Goal: Task Accomplishment & Management: Use online tool/utility

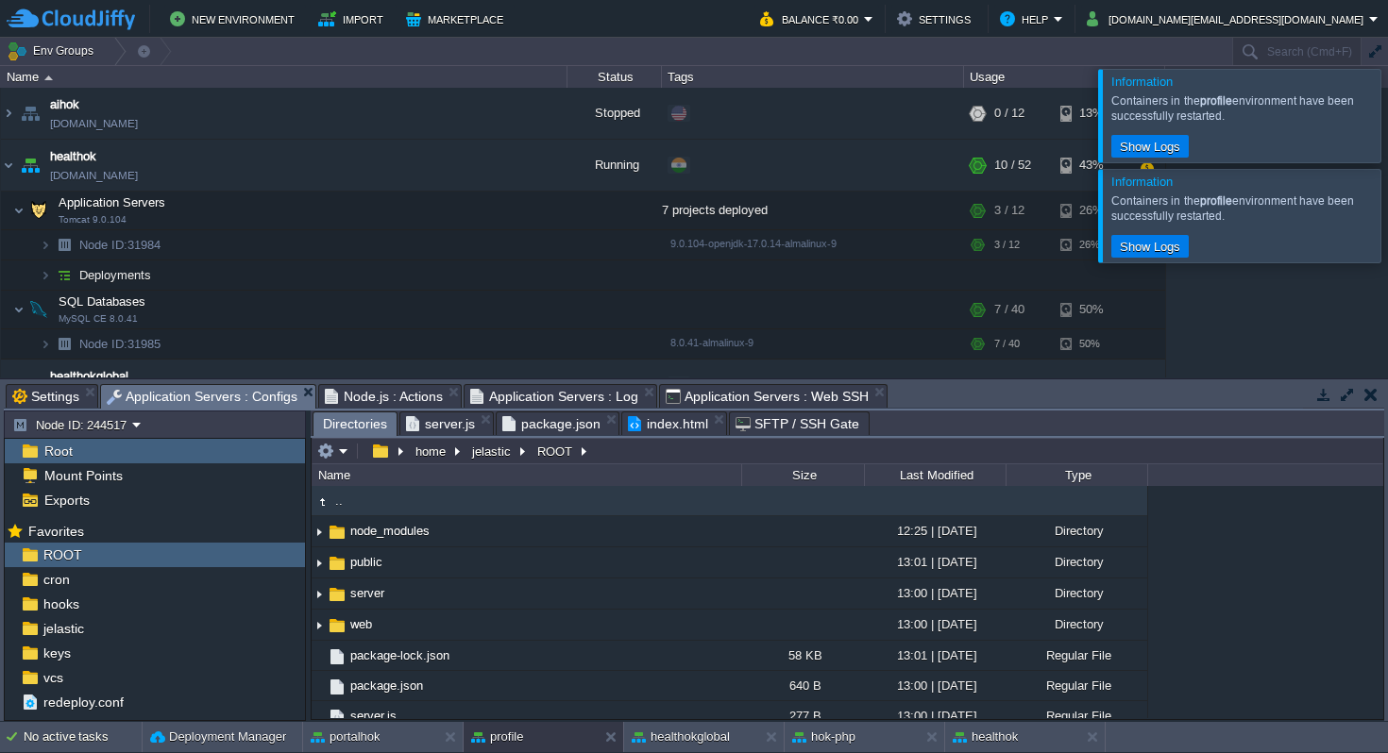
scroll to position [1109, 0]
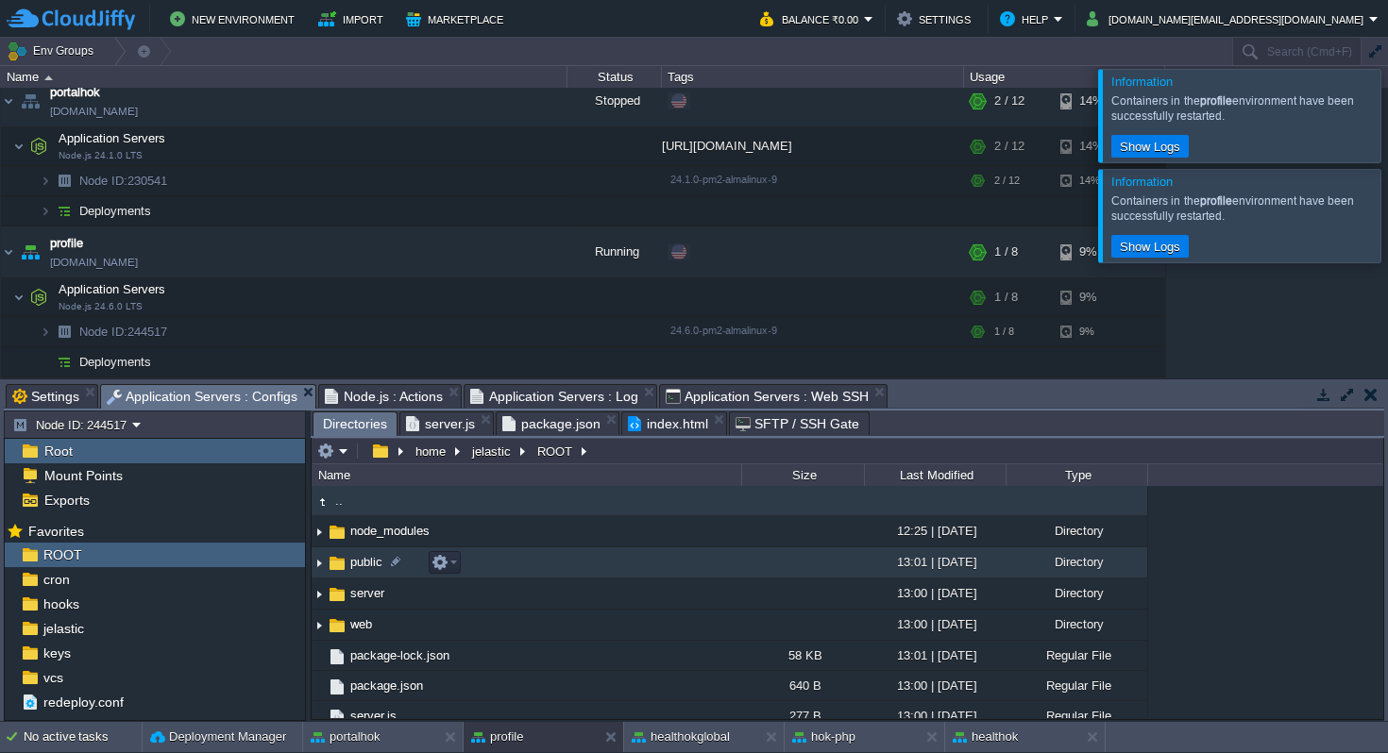
click at [360, 564] on span "public" at bounding box center [366, 562] width 38 height 16
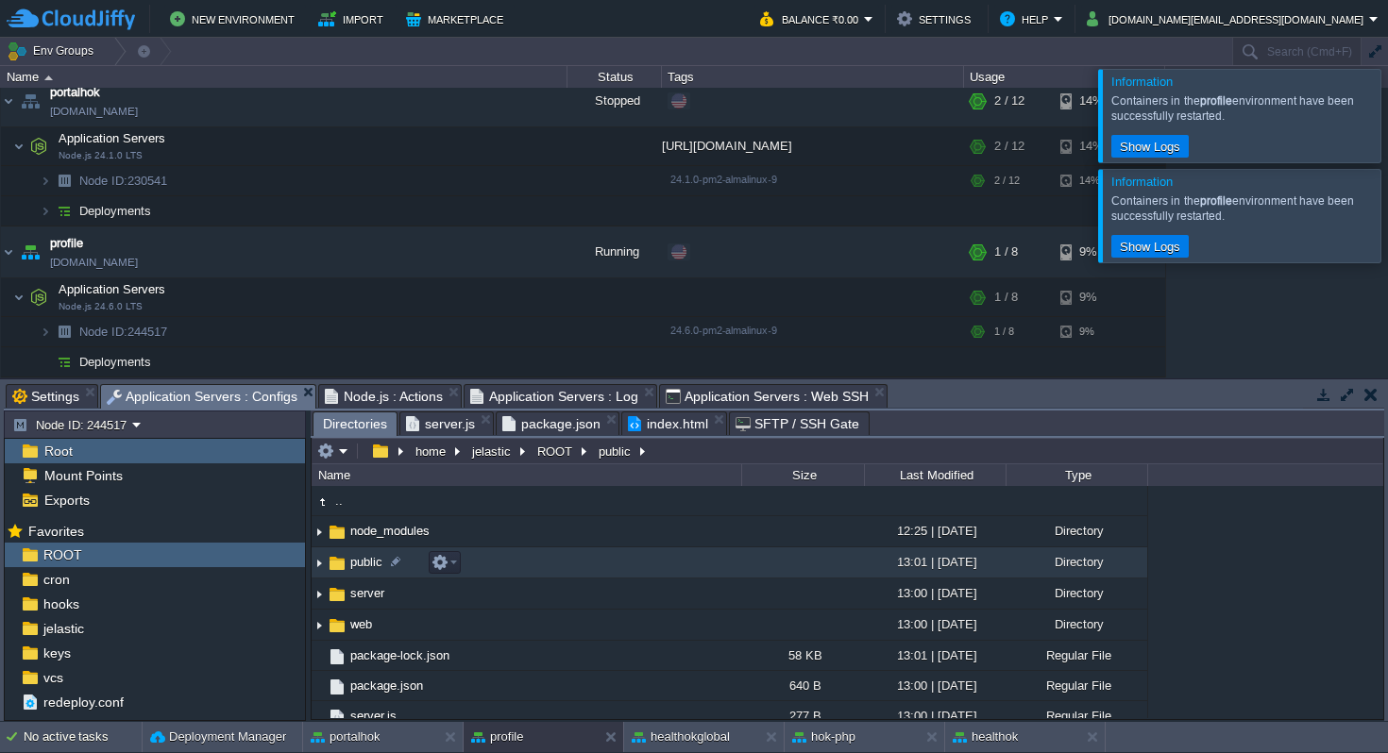
click at [360, 564] on span "public" at bounding box center [366, 562] width 38 height 16
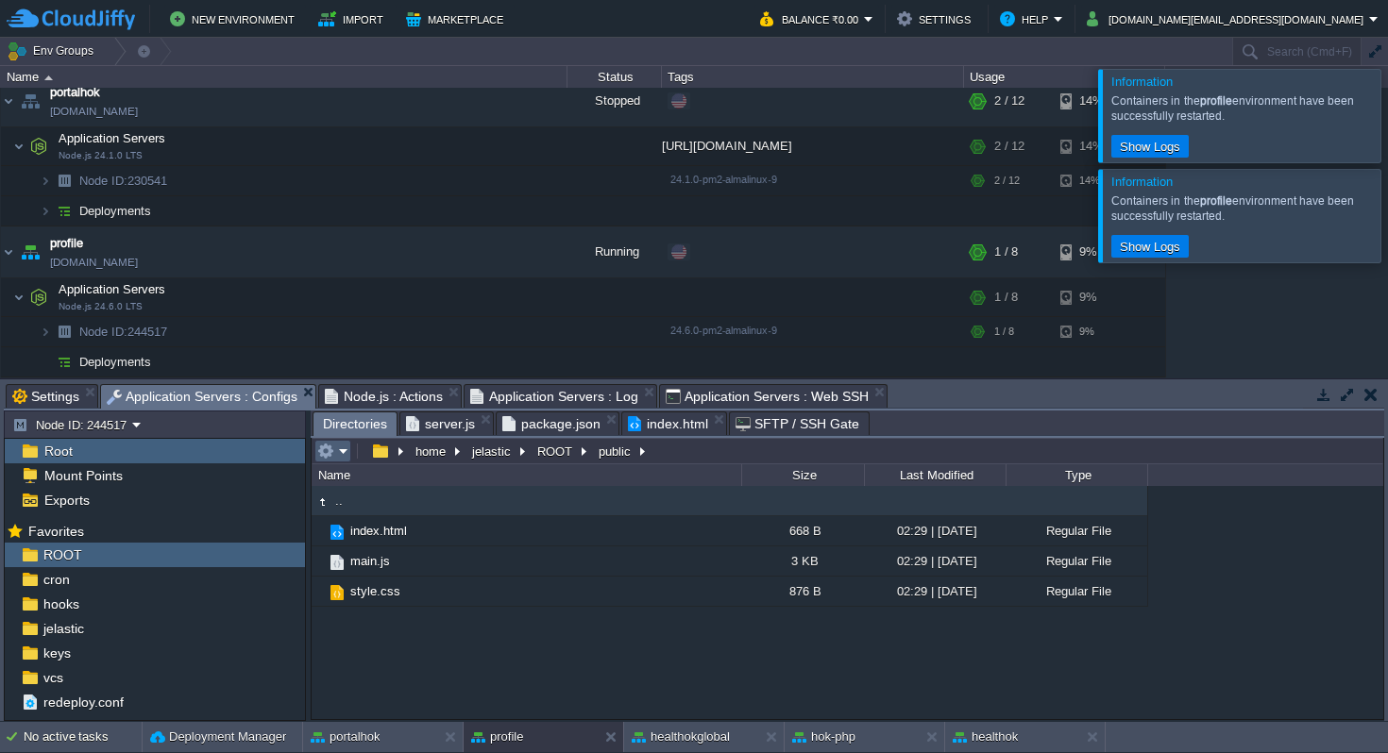
click at [345, 453] on em at bounding box center [332, 451] width 31 height 17
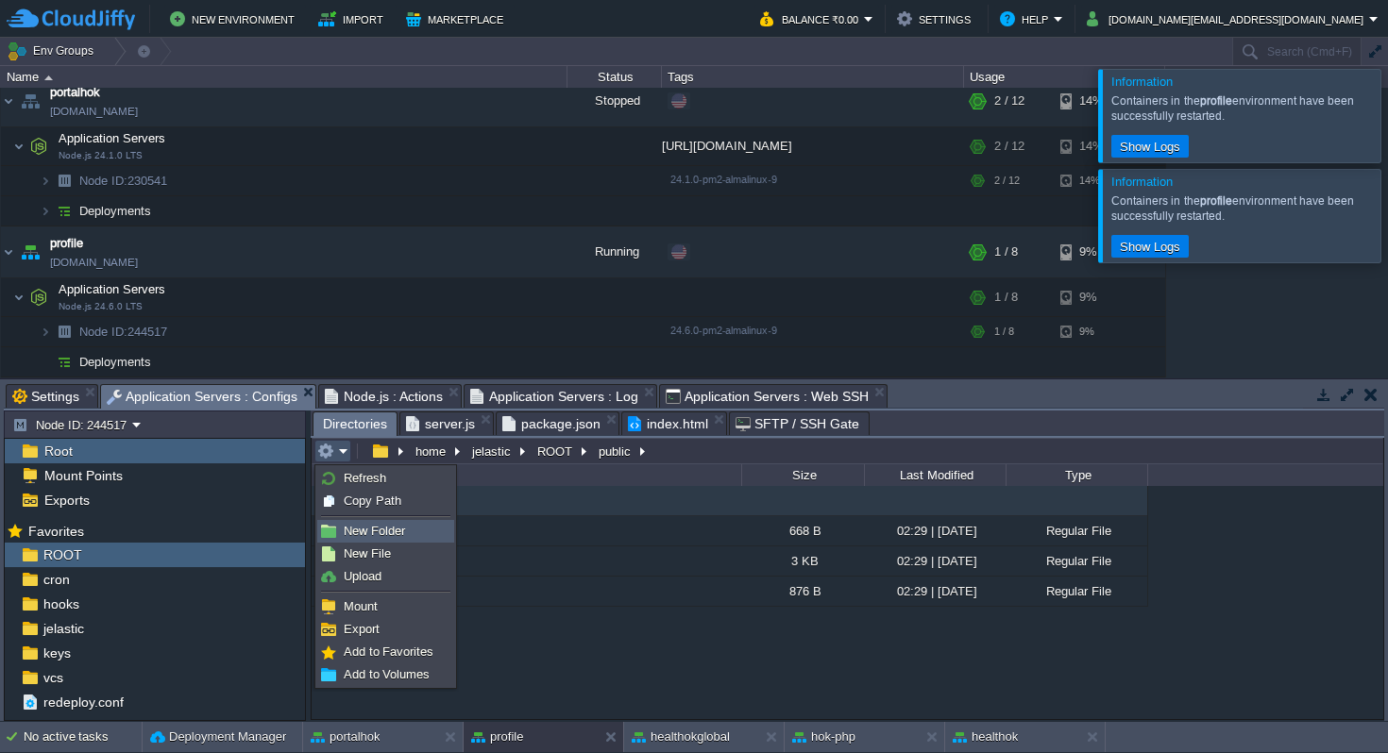
click at [386, 532] on span "New Folder" at bounding box center [374, 531] width 61 height 14
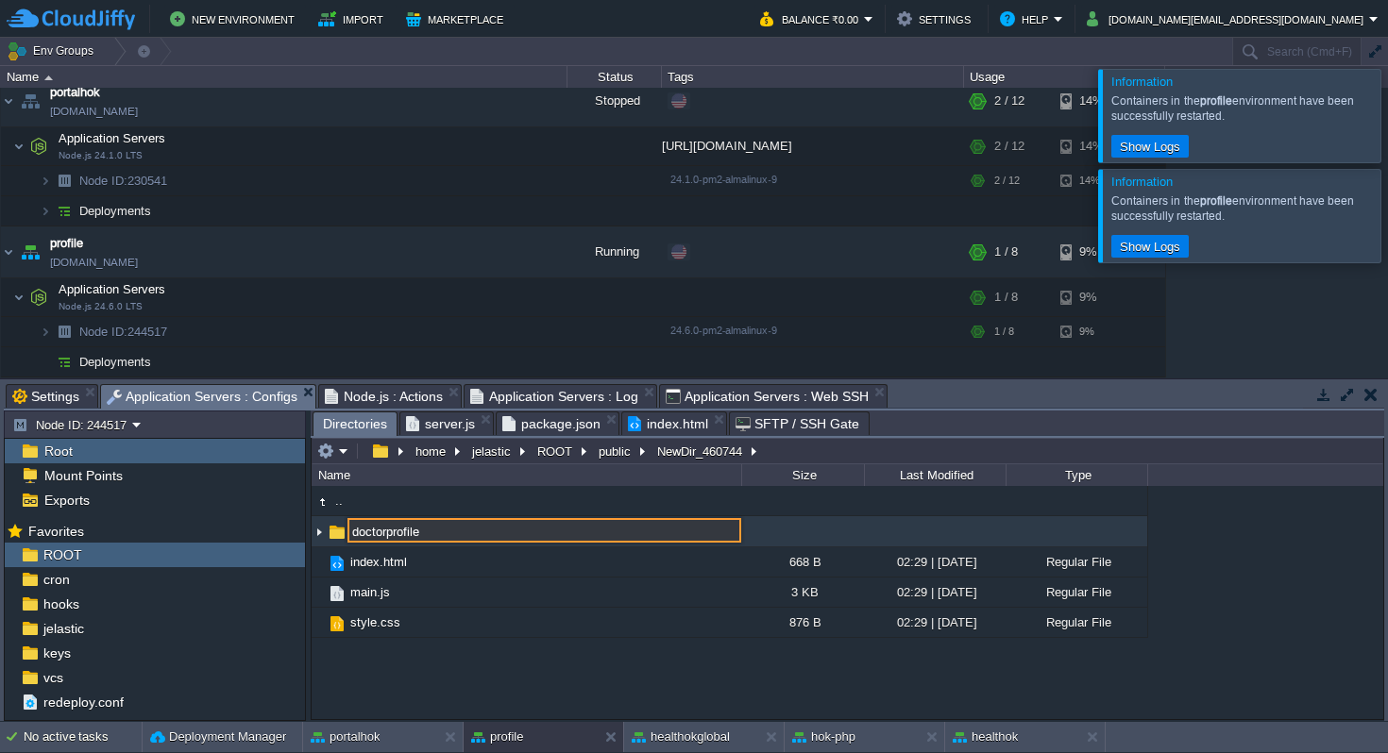
type input "doctorprofile"
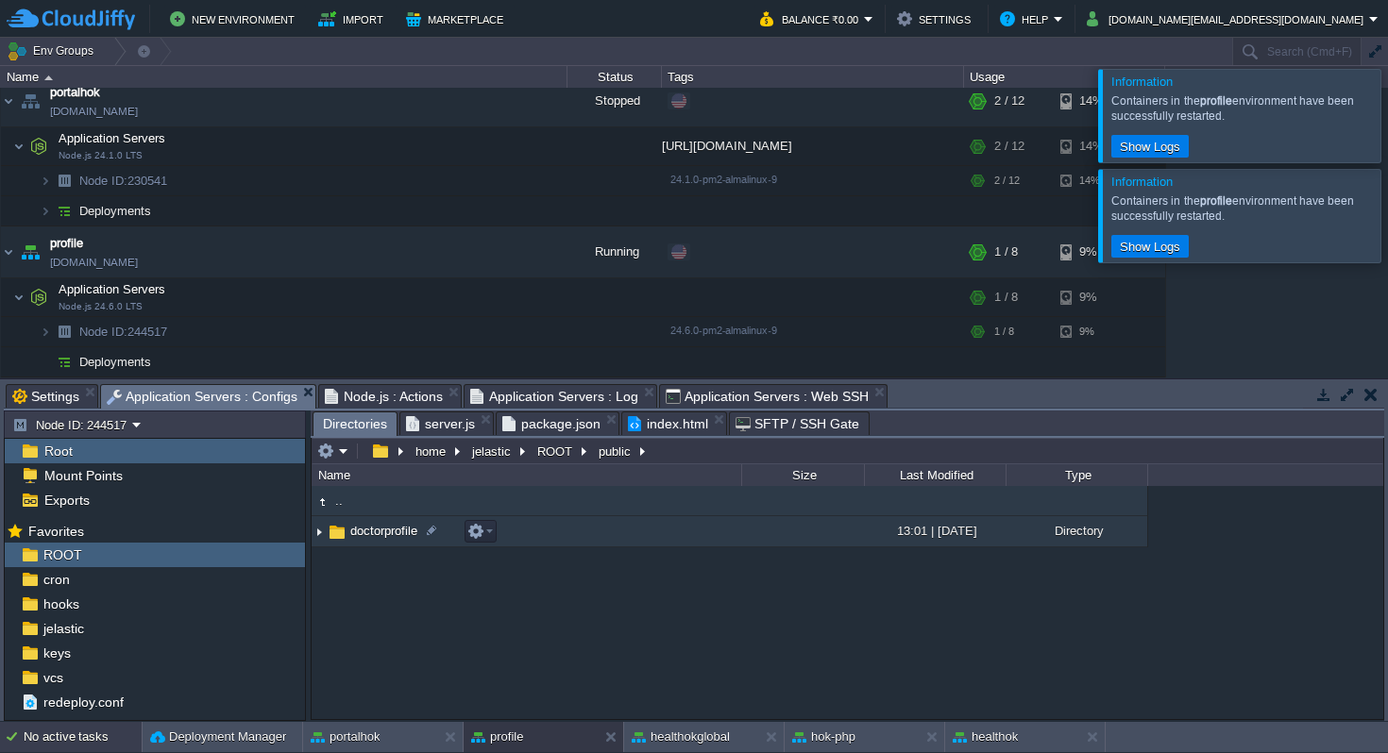
click at [84, 737] on div "No active tasks" at bounding box center [83, 737] width 118 height 30
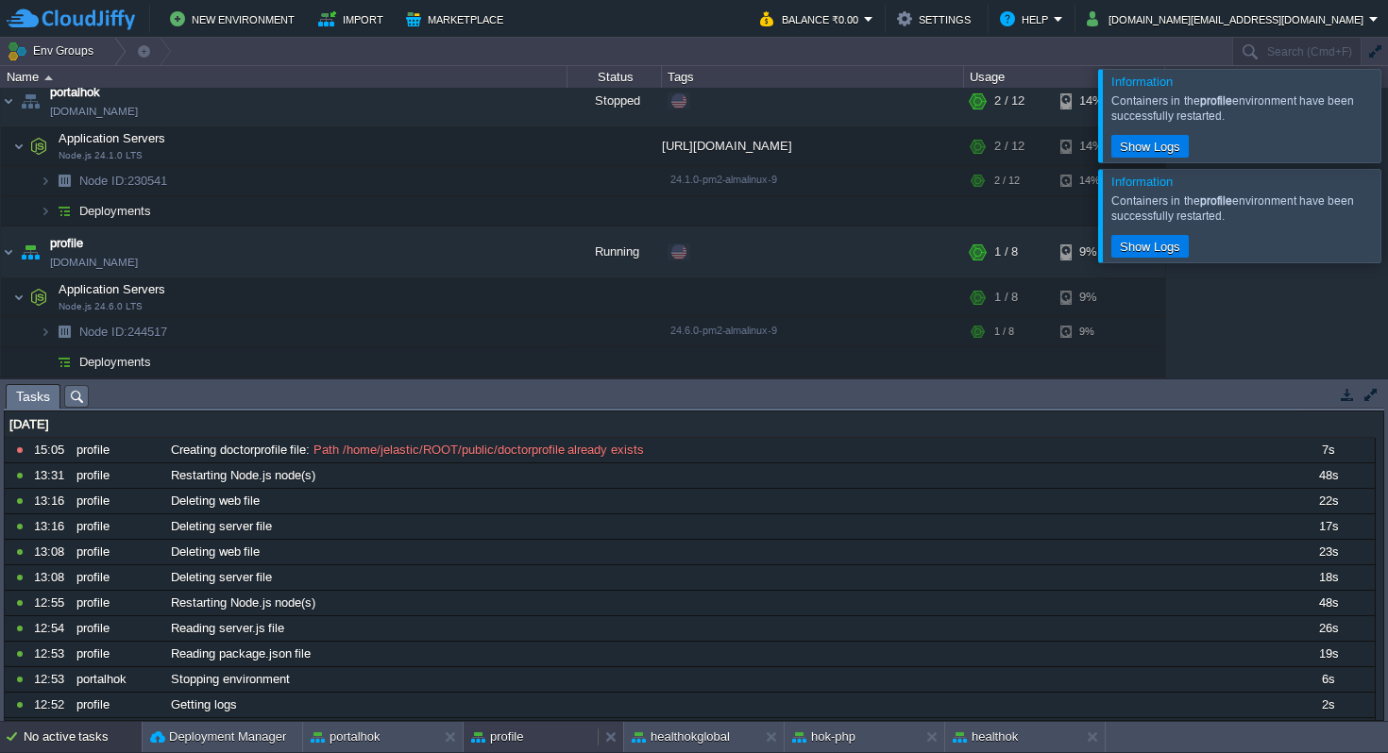
click at [507, 732] on button "profile" at bounding box center [497, 737] width 52 height 19
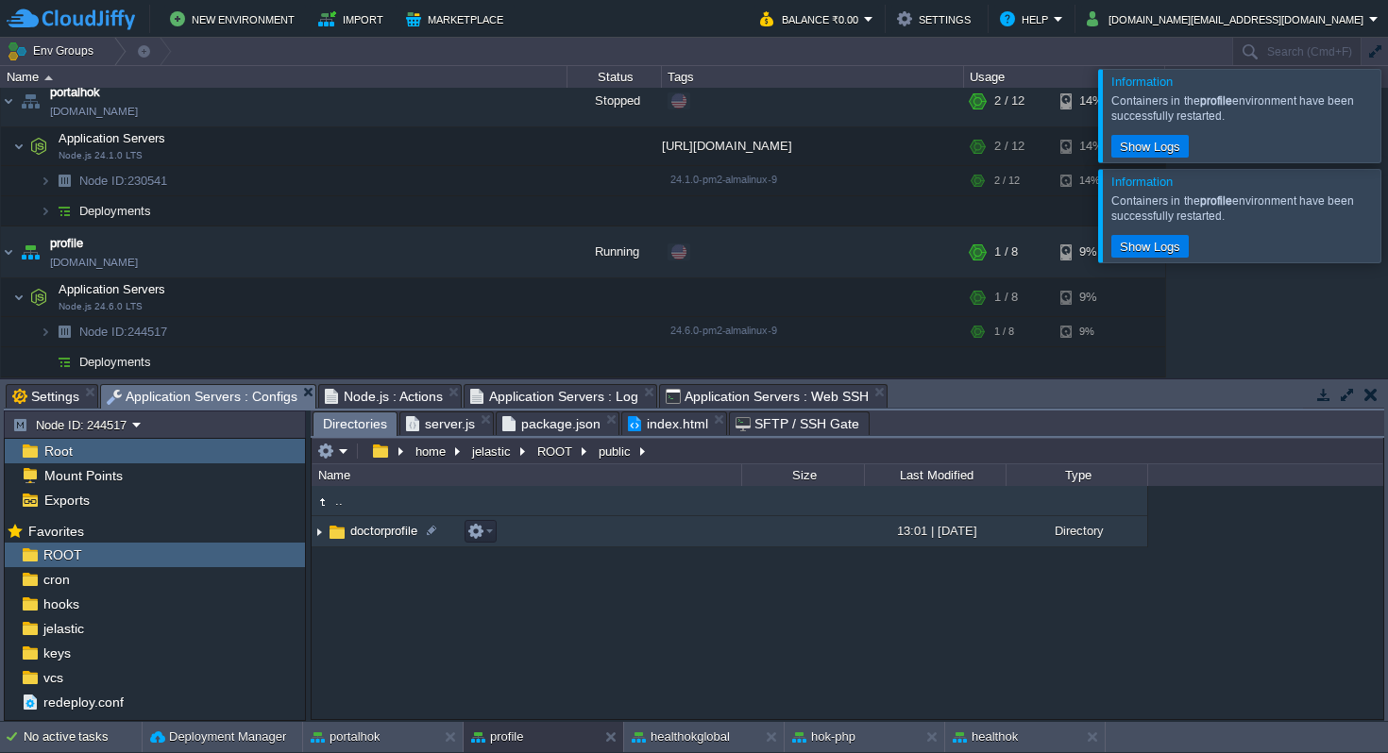
click at [395, 529] on span "doctorprofile" at bounding box center [383, 531] width 73 height 16
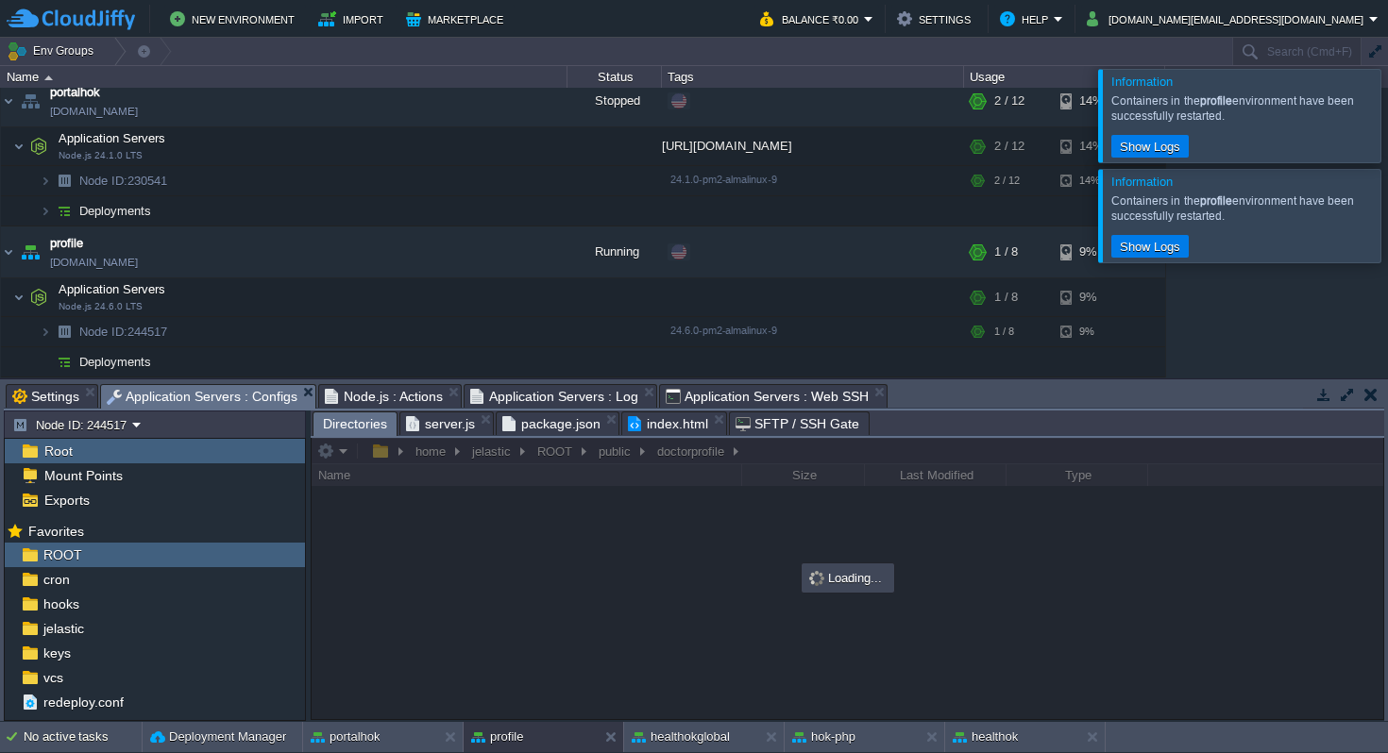
click at [742, 394] on span "Application Servers : Web SSH" at bounding box center [766, 396] width 203 height 23
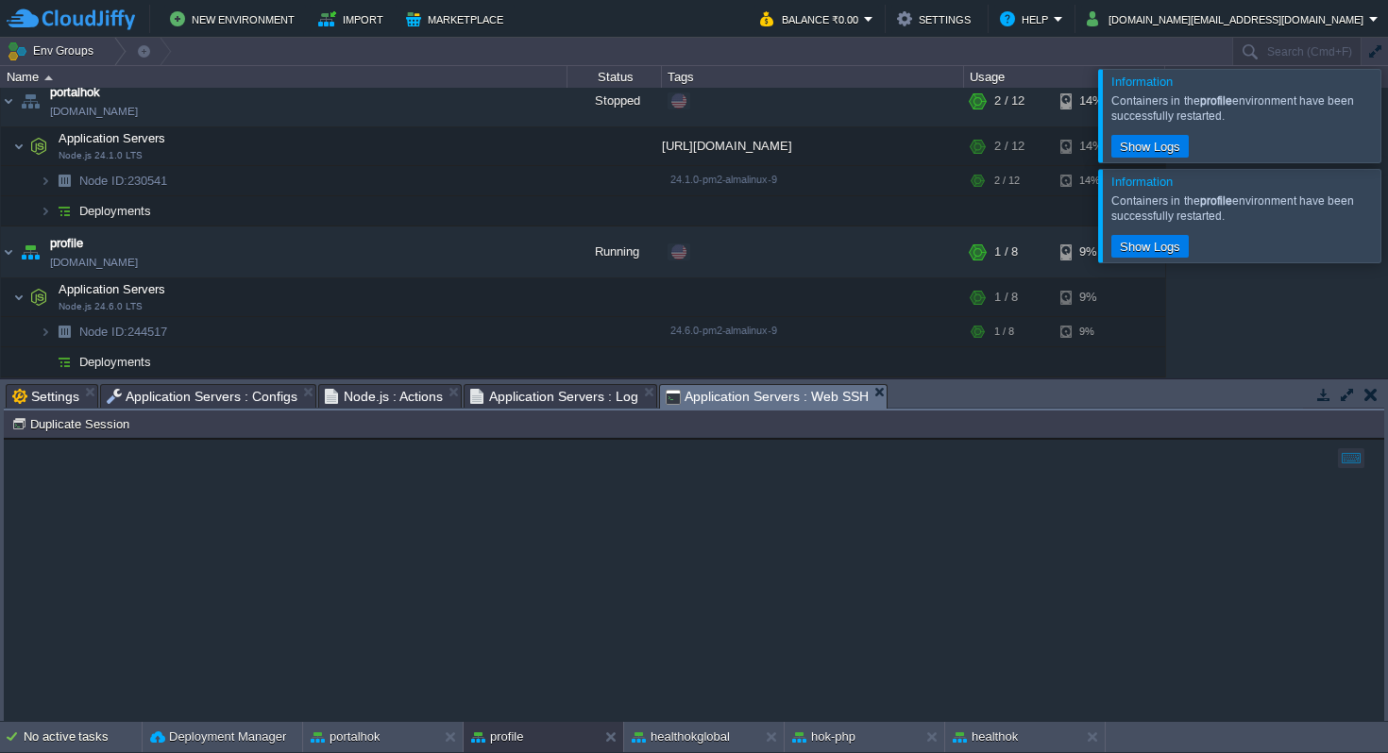
click at [865, 397] on em "Application Servers : Web SSH" at bounding box center [775, 397] width 221 height 24
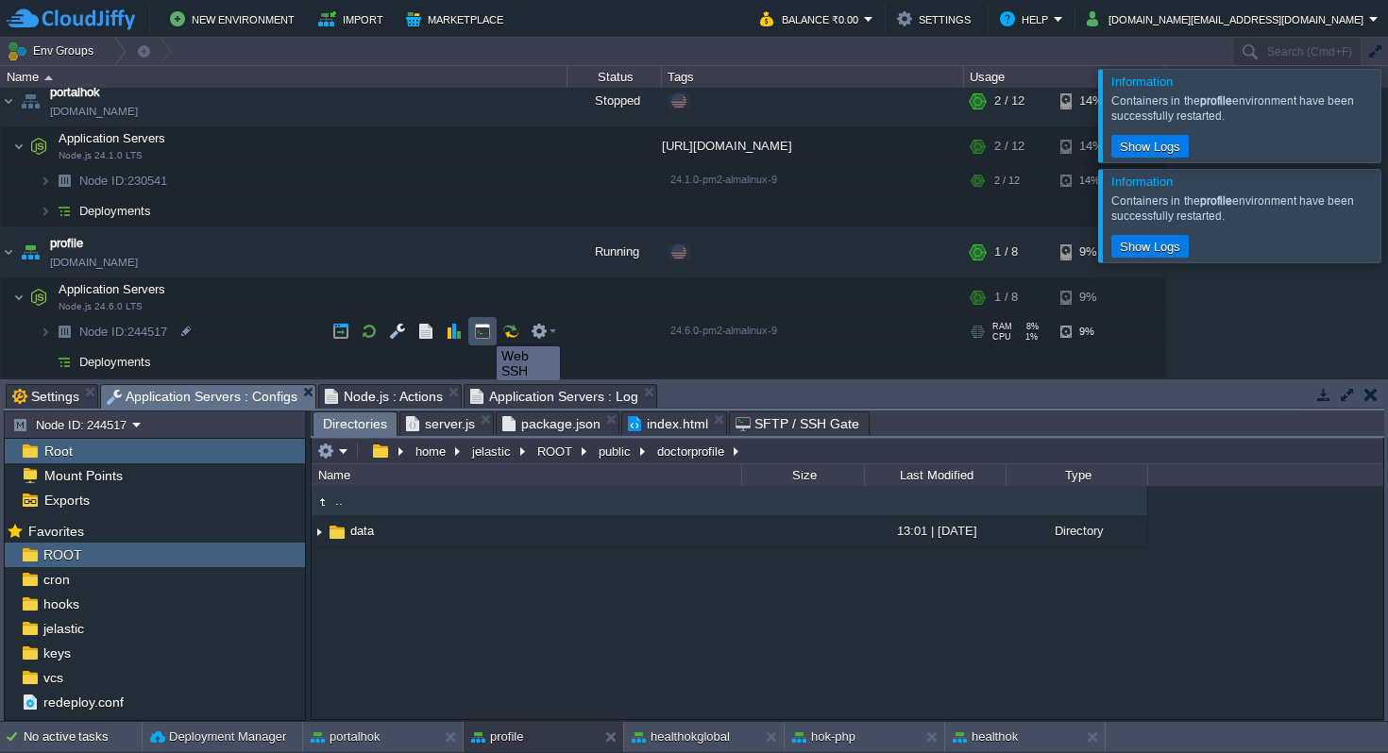
click at [482, 329] on button "button" at bounding box center [482, 331] width 17 height 17
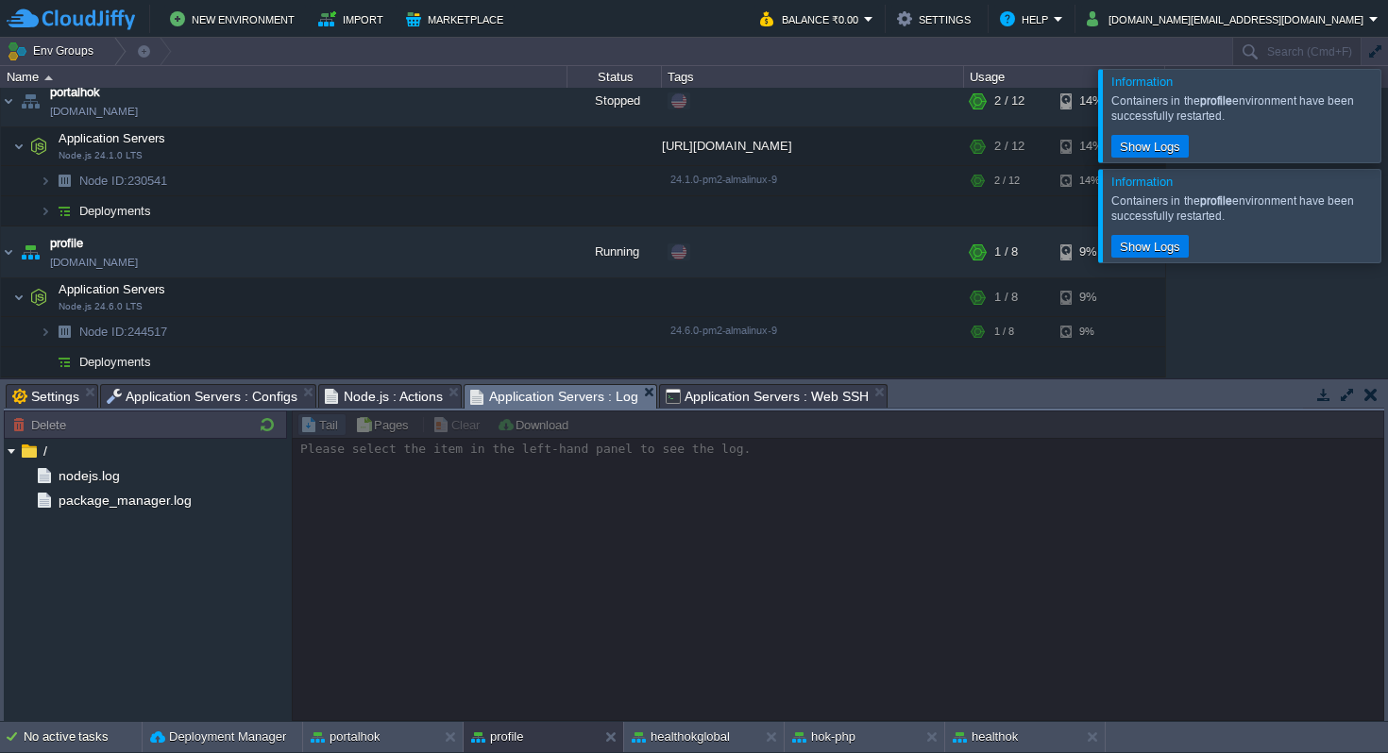
click at [548, 395] on span "Application Servers : Log" at bounding box center [554, 397] width 168 height 24
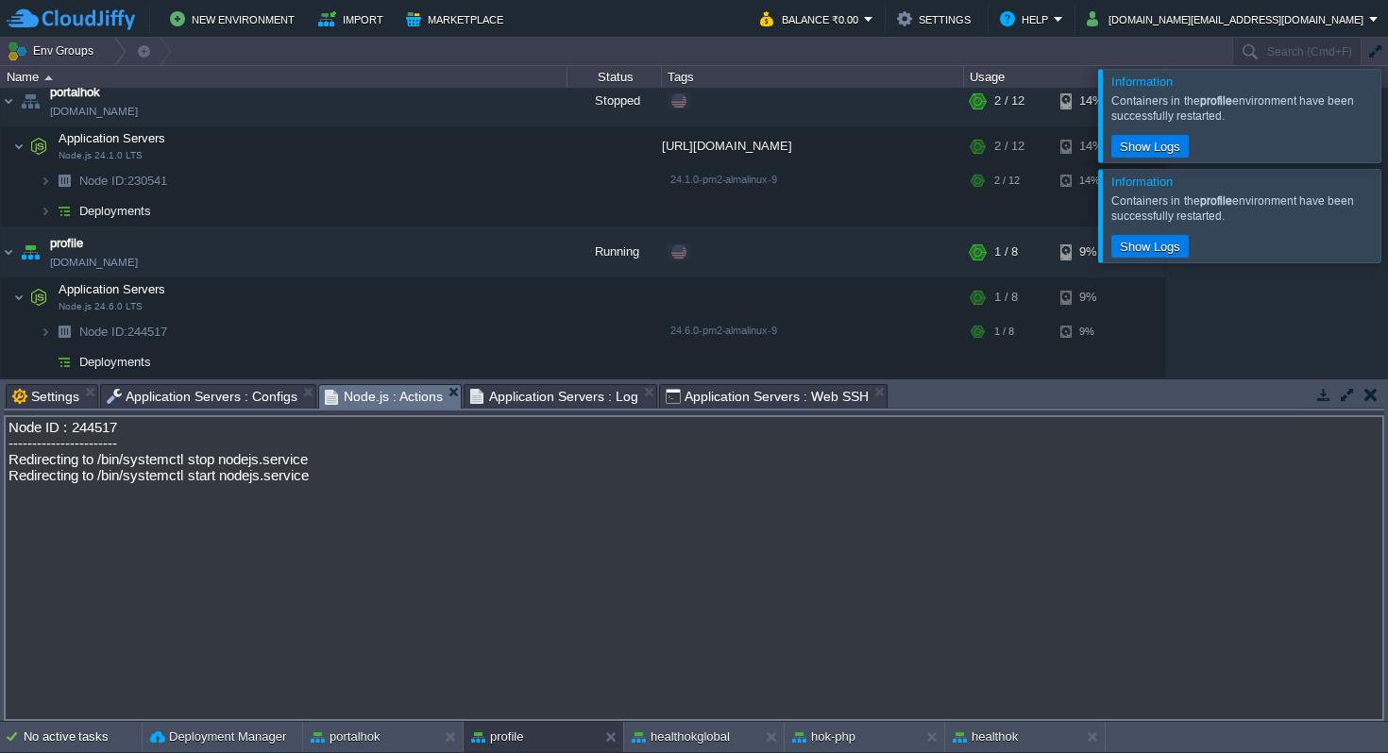
click at [409, 401] on span "Node.js : Actions" at bounding box center [384, 397] width 119 height 24
click at [215, 397] on span "Application Servers : Configs" at bounding box center [202, 396] width 191 height 23
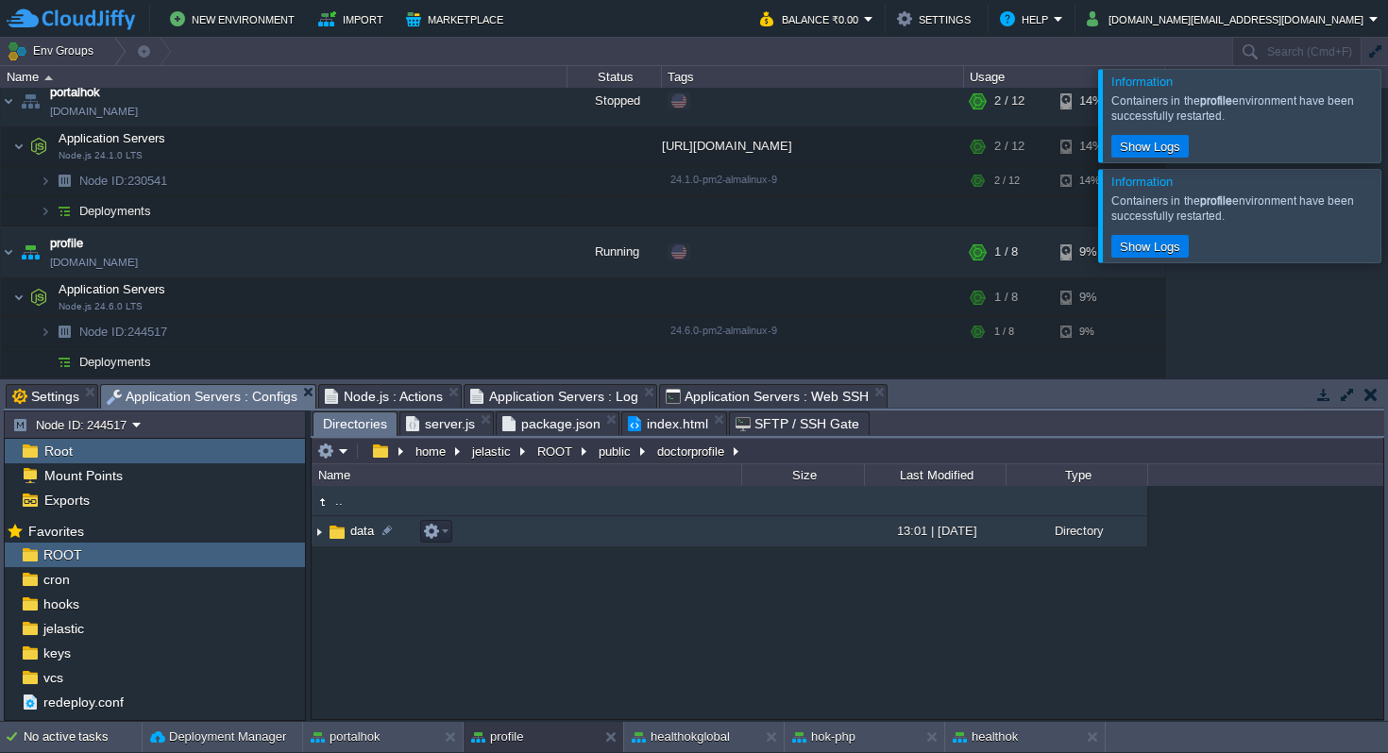
click at [333, 531] on img at bounding box center [337, 532] width 21 height 21
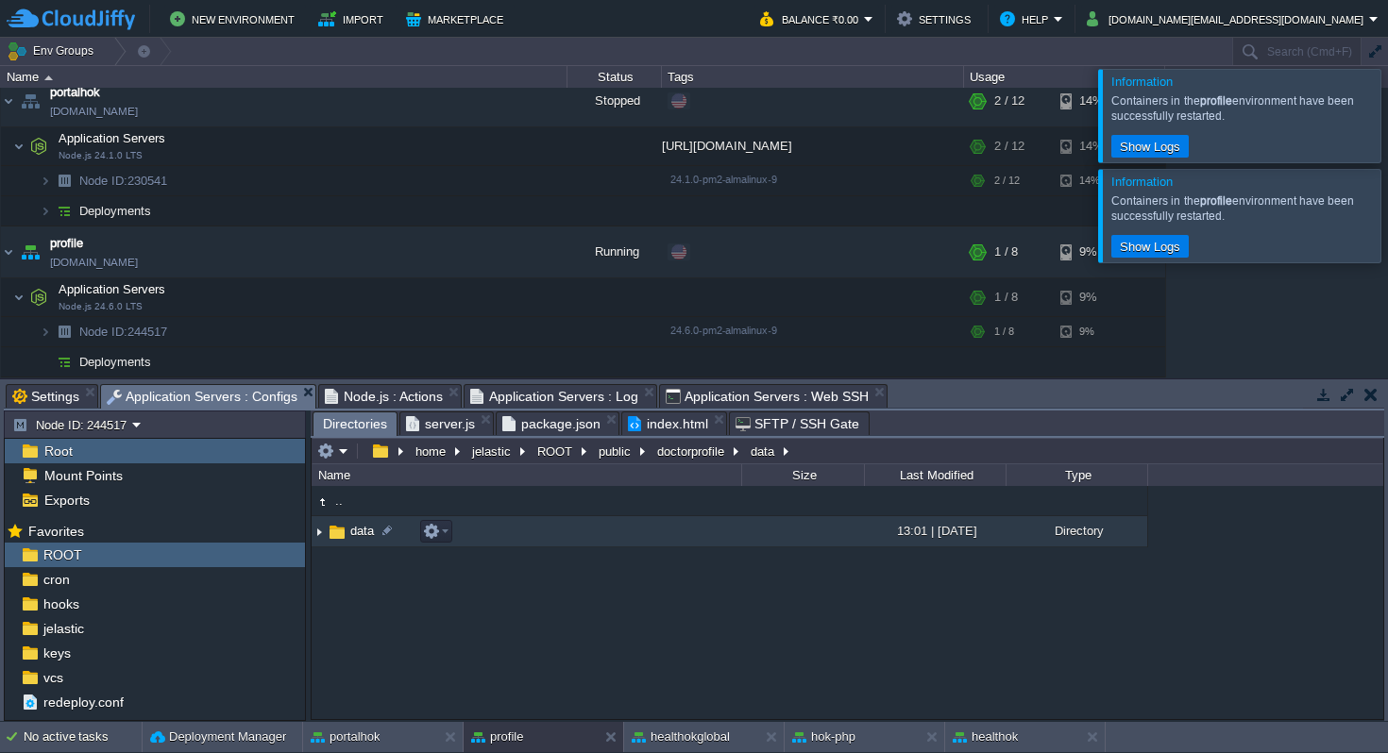
click at [333, 531] on img at bounding box center [337, 532] width 21 height 21
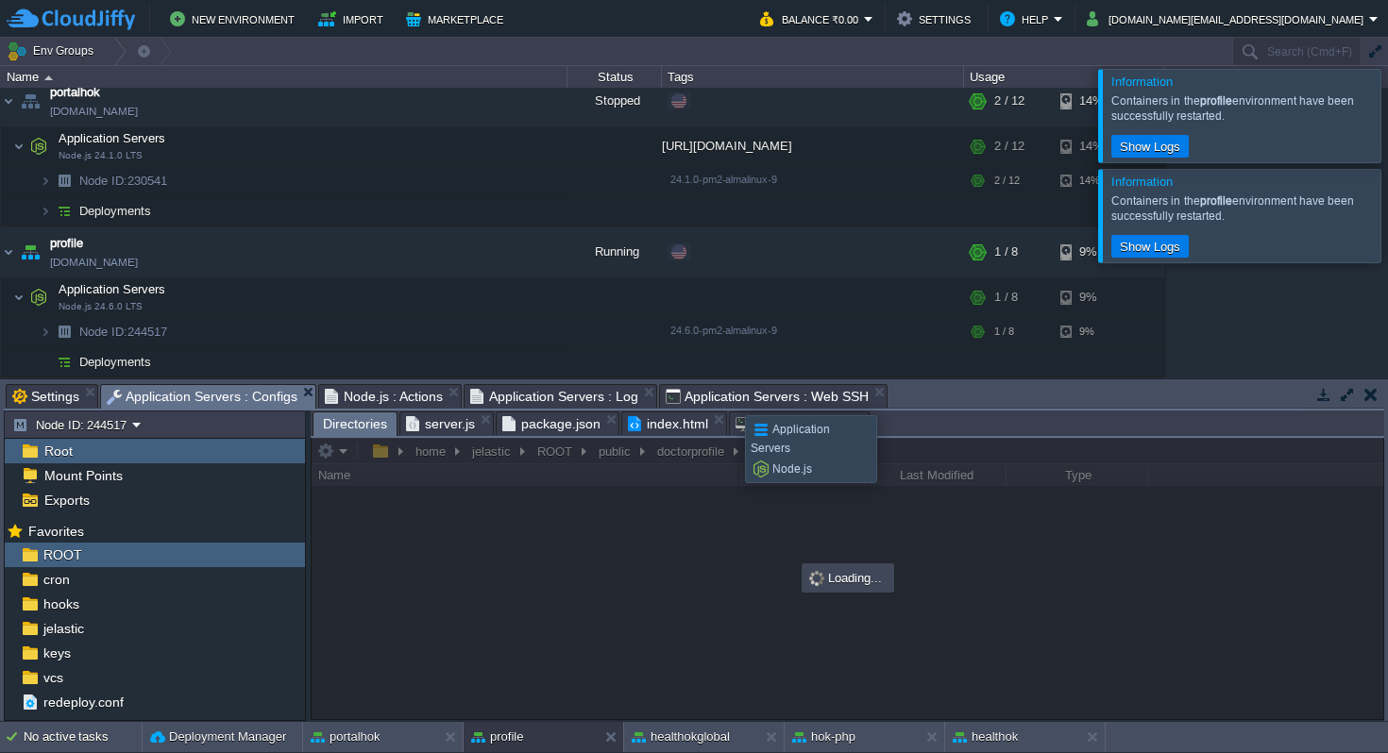
type input "#000000"
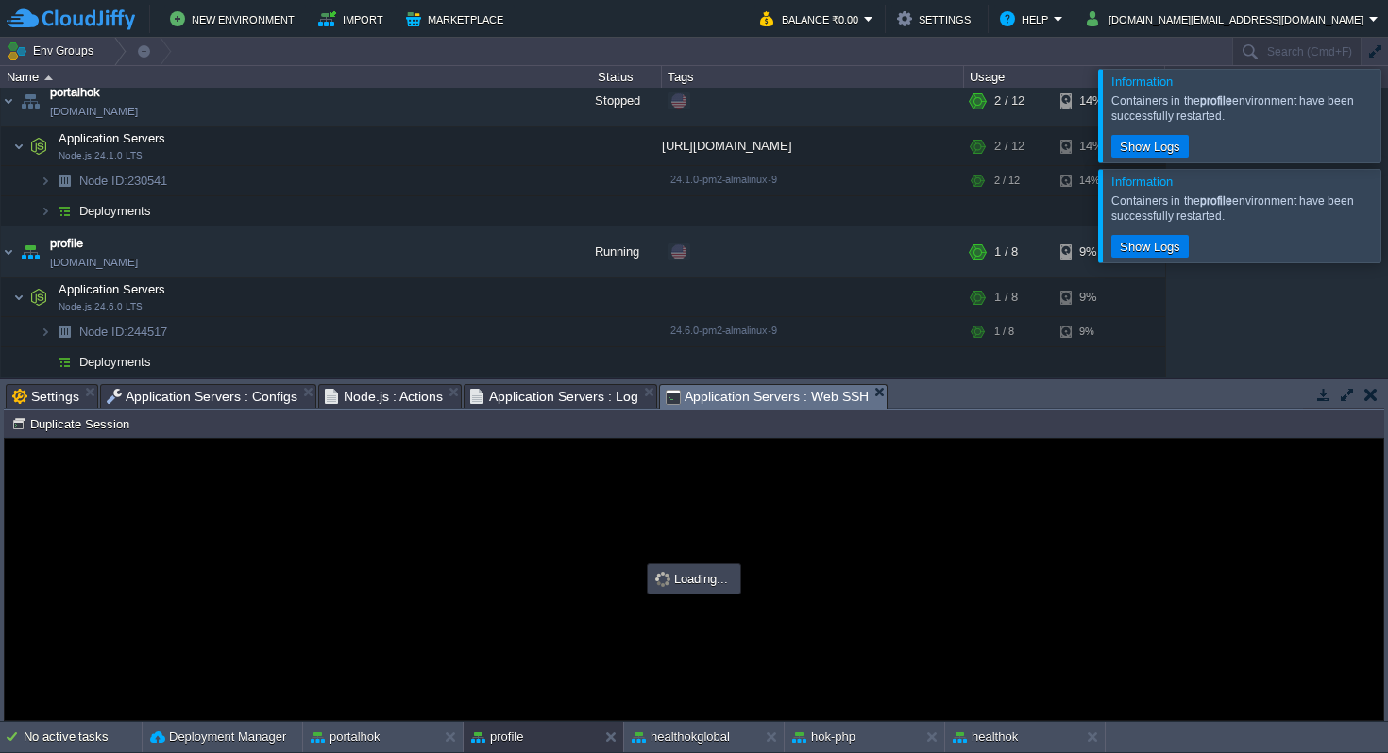
click at [731, 398] on span "Application Servers : Web SSH" at bounding box center [766, 397] width 203 height 24
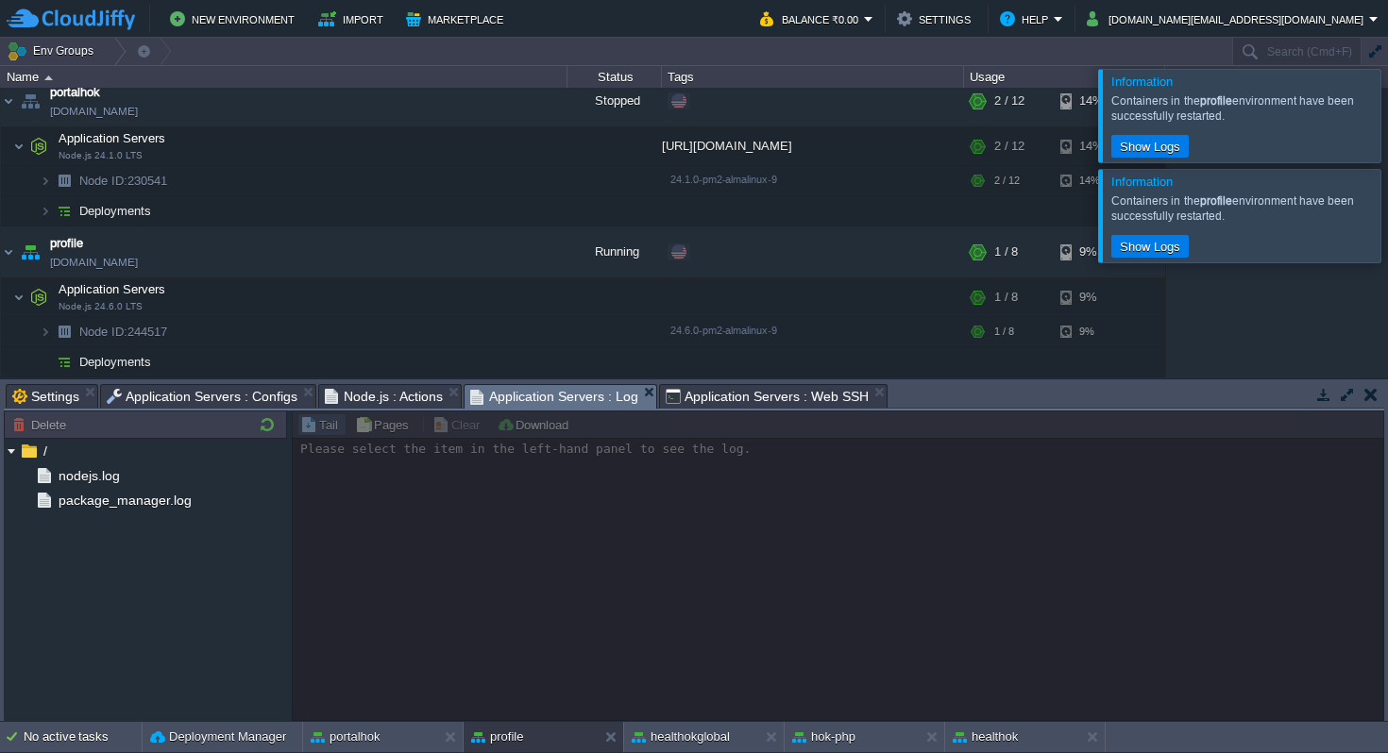
click at [546, 395] on span "Application Servers : Log" at bounding box center [554, 397] width 168 height 24
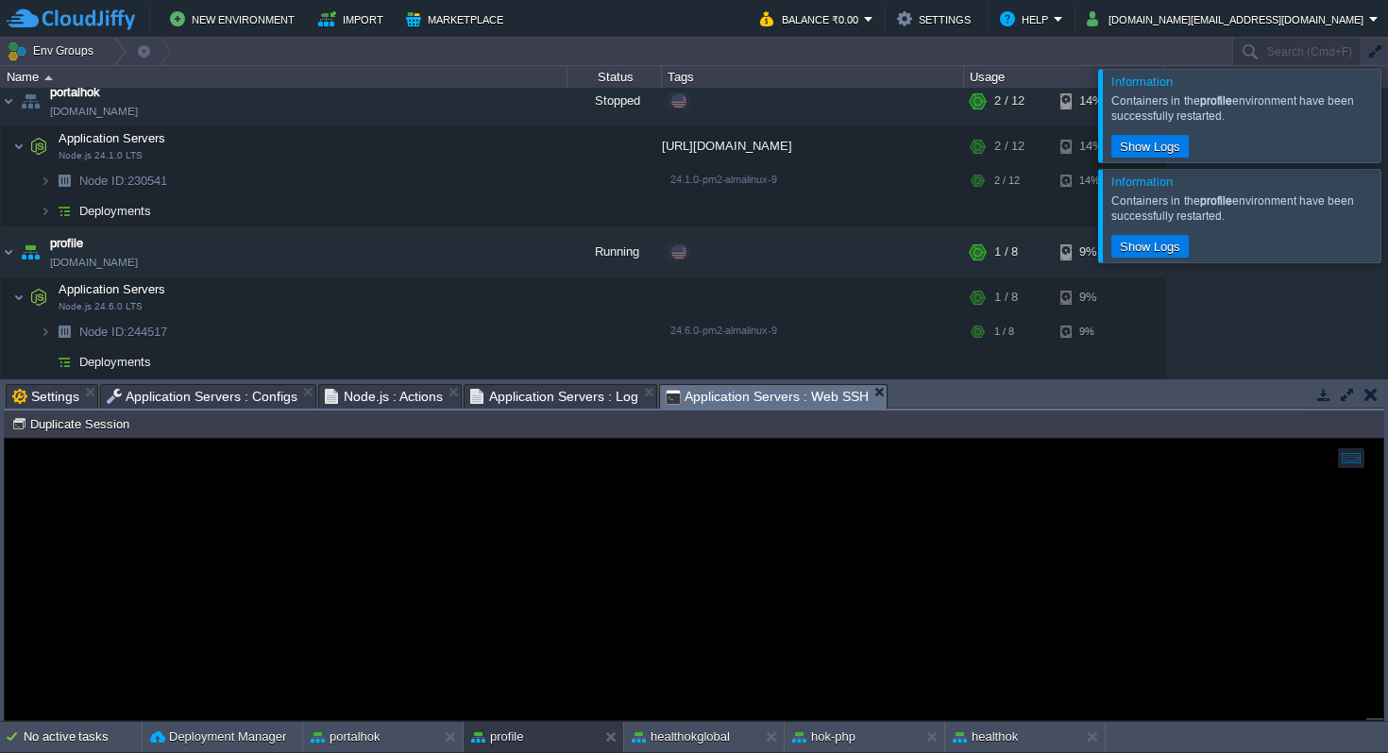
click at [699, 396] on span "Application Servers : Web SSH" at bounding box center [766, 397] width 203 height 24
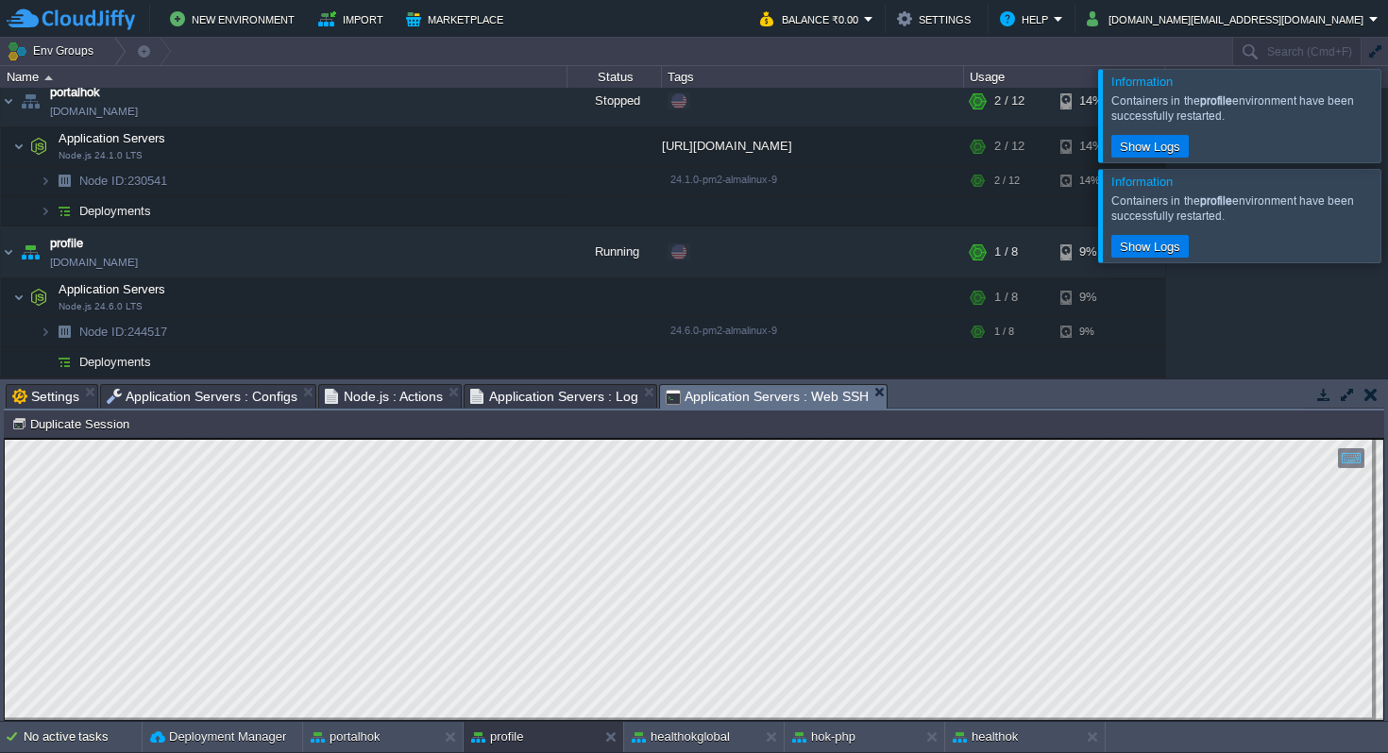
click at [239, 396] on span "Application Servers : Configs" at bounding box center [202, 396] width 191 height 23
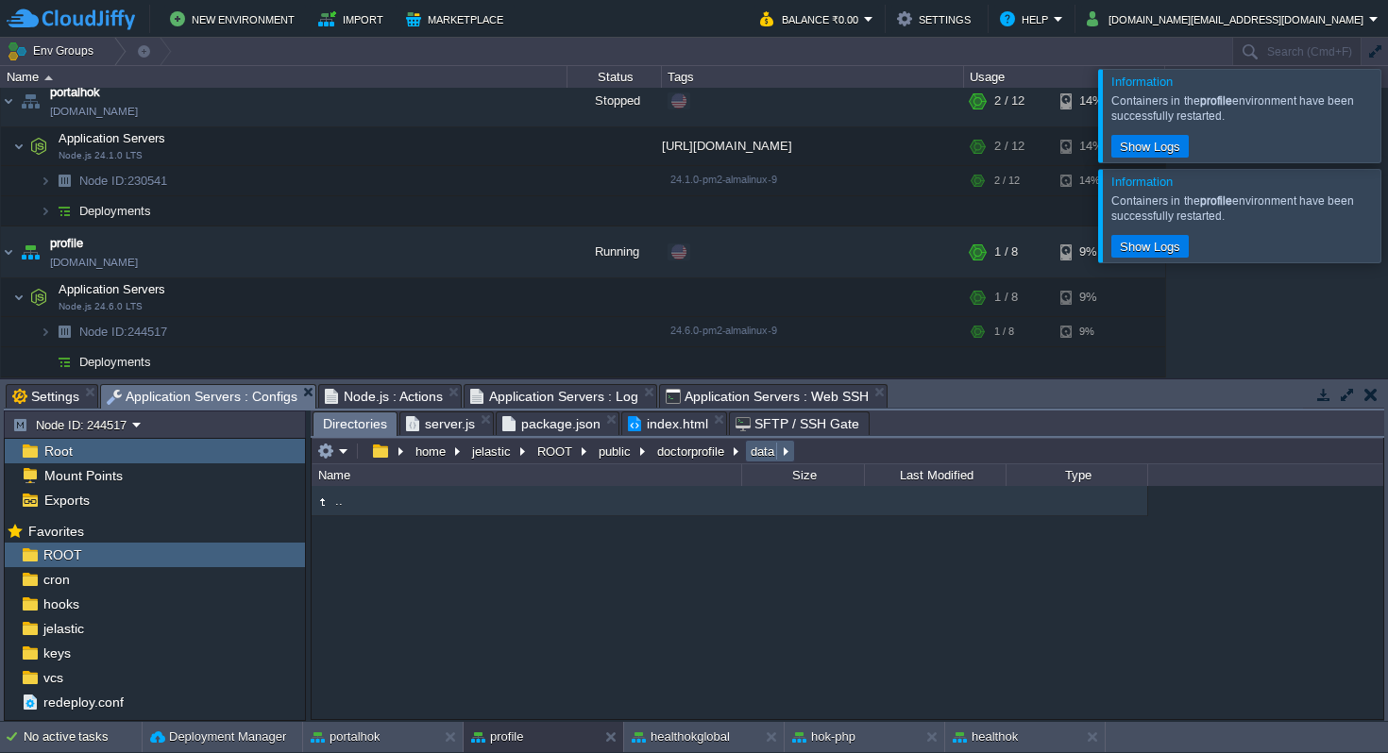
click at [756, 451] on button "data" at bounding box center [763, 451] width 31 height 17
click at [346, 454] on em at bounding box center [332, 451] width 31 height 17
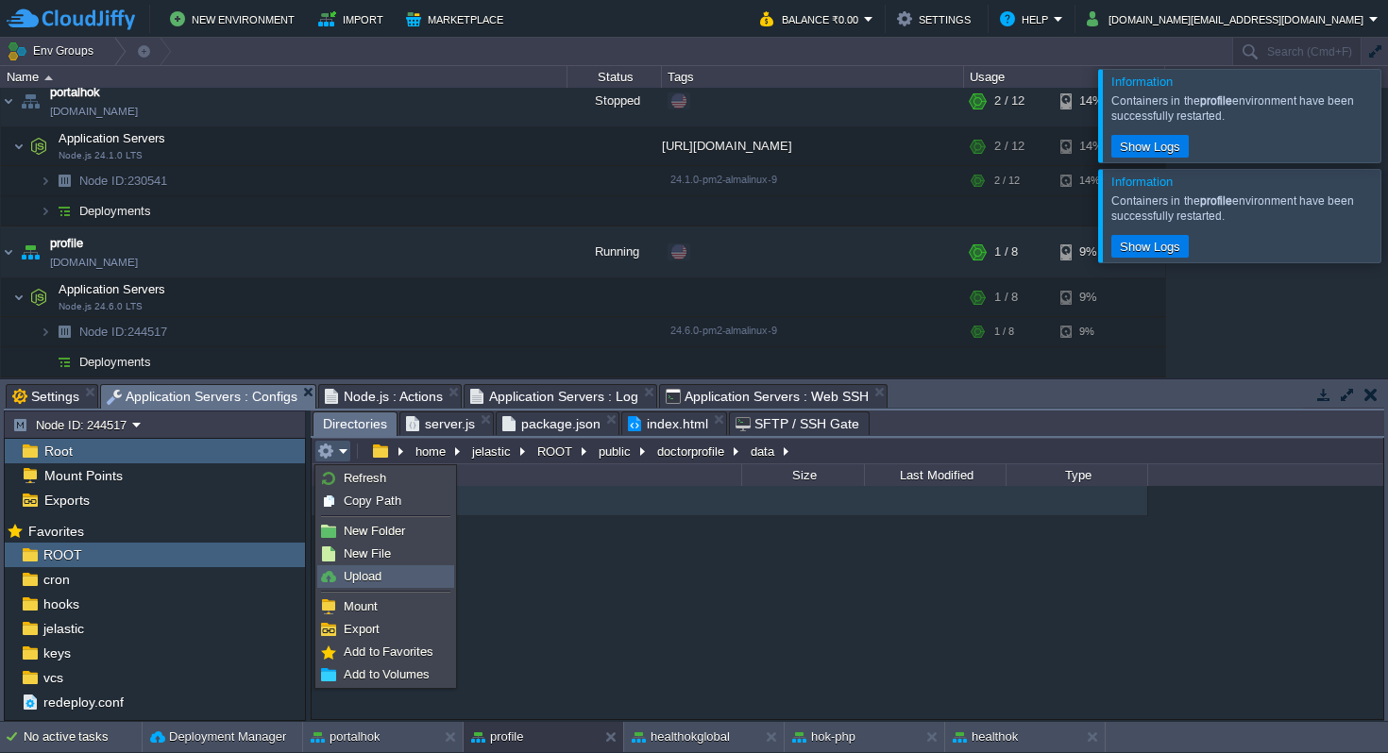
click at [365, 580] on span "Upload" at bounding box center [363, 576] width 38 height 14
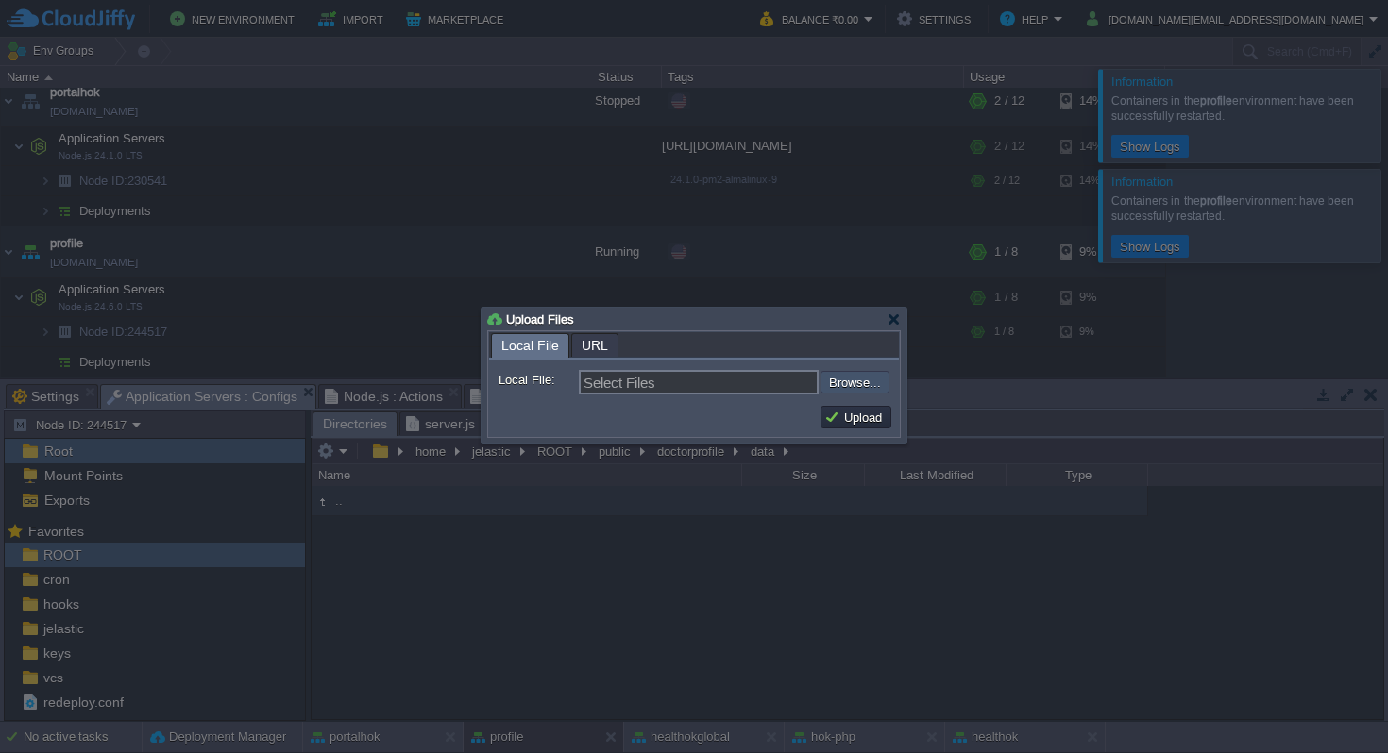
click at [845, 384] on input "file" at bounding box center [769, 382] width 239 height 23
type input "C:\fakepath\fullsample.json"
type input "fullsample.json"
click at [867, 421] on button "Upload" at bounding box center [855, 417] width 63 height 17
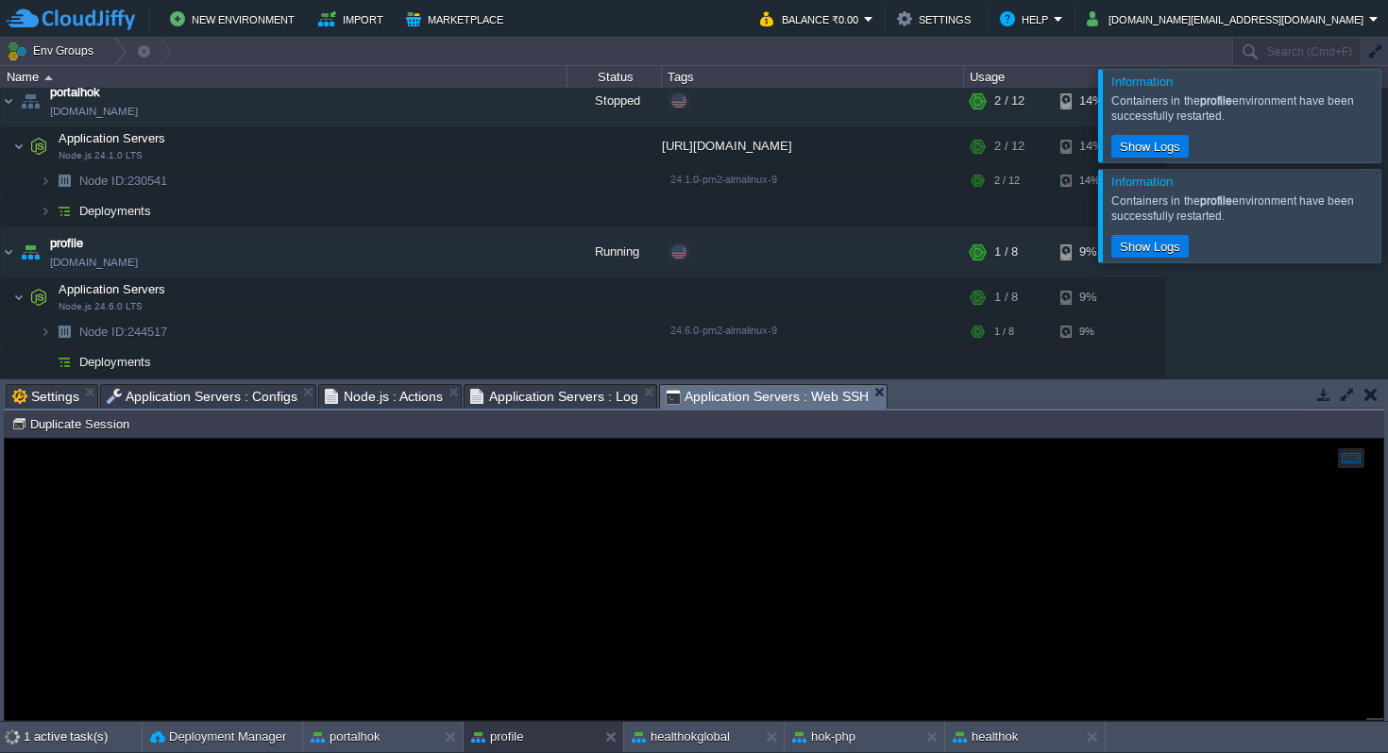
click at [730, 392] on span "Application Servers : Web SSH" at bounding box center [766, 397] width 203 height 24
click at [195, 401] on span "Application Servers : Configs" at bounding box center [202, 396] width 191 height 23
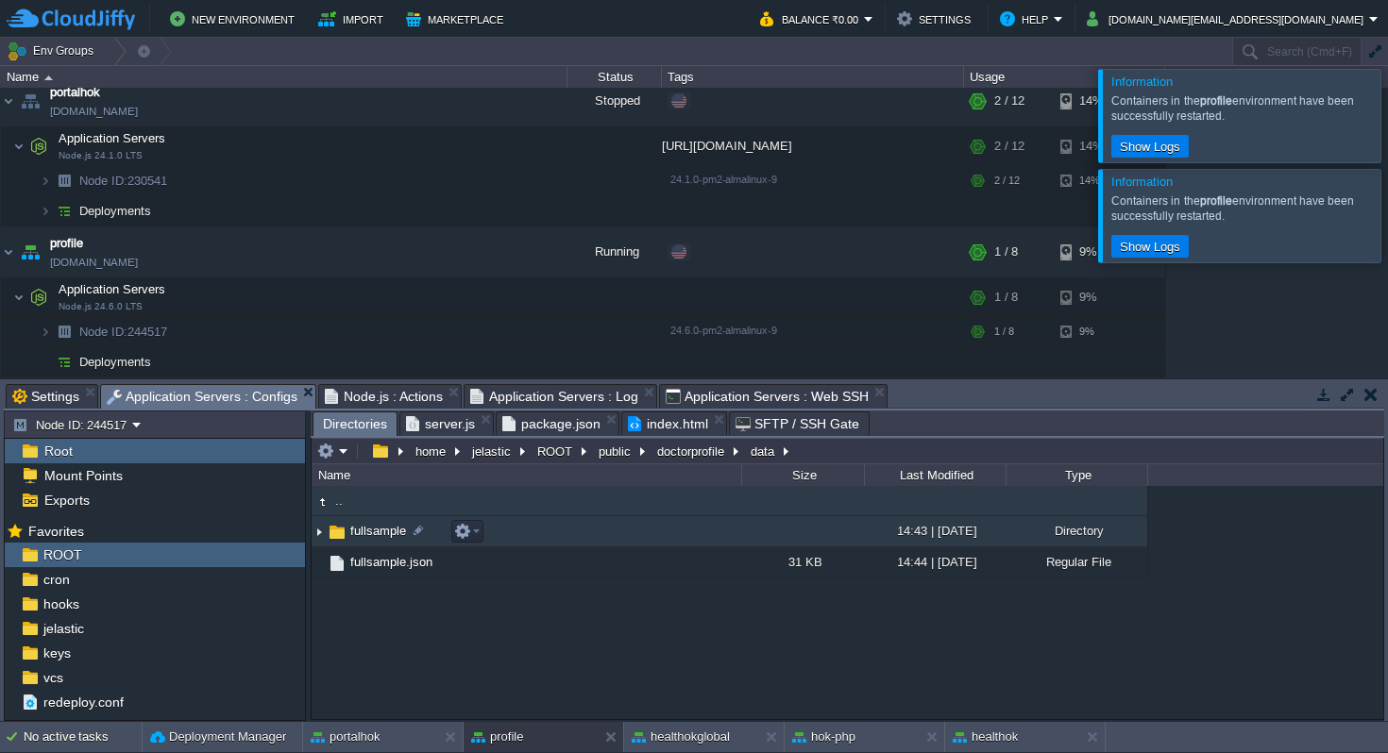
click at [338, 531] on img at bounding box center [337, 532] width 21 height 21
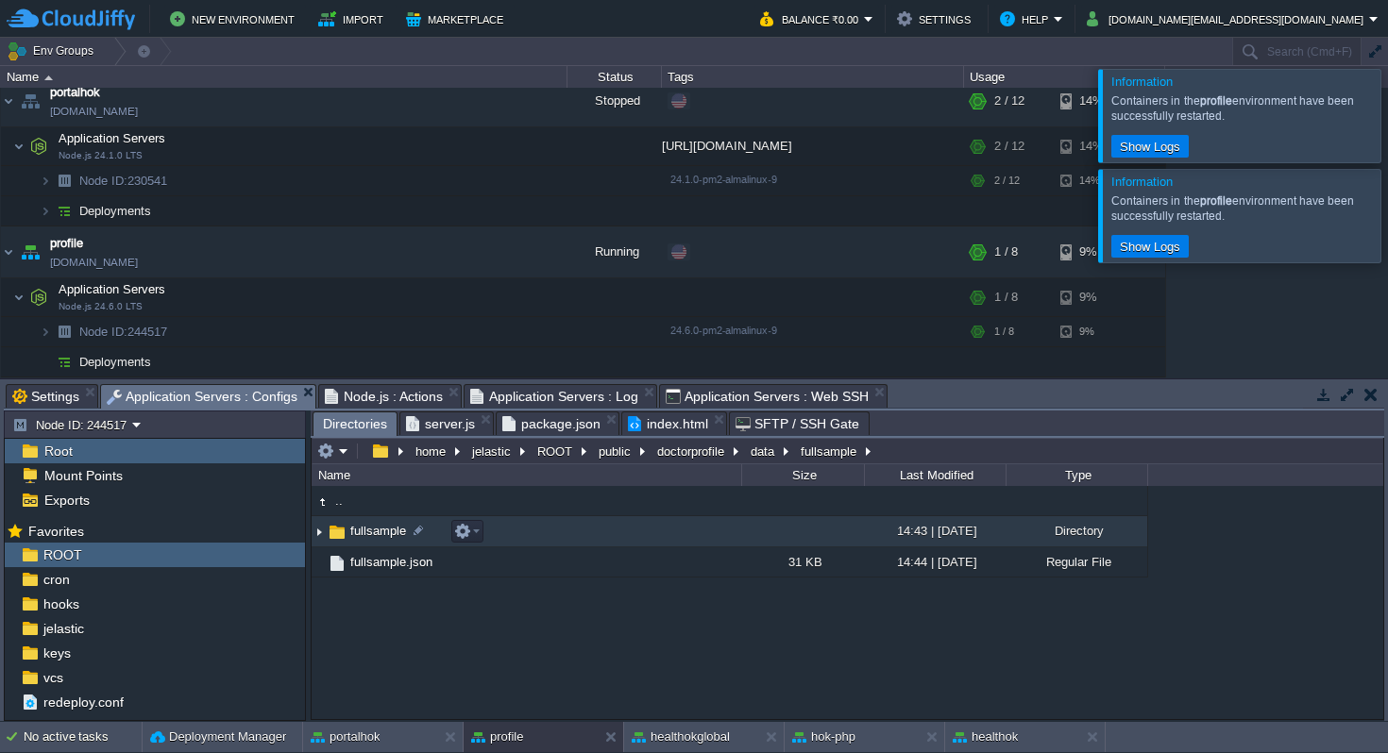
click at [338, 531] on img at bounding box center [337, 532] width 21 height 21
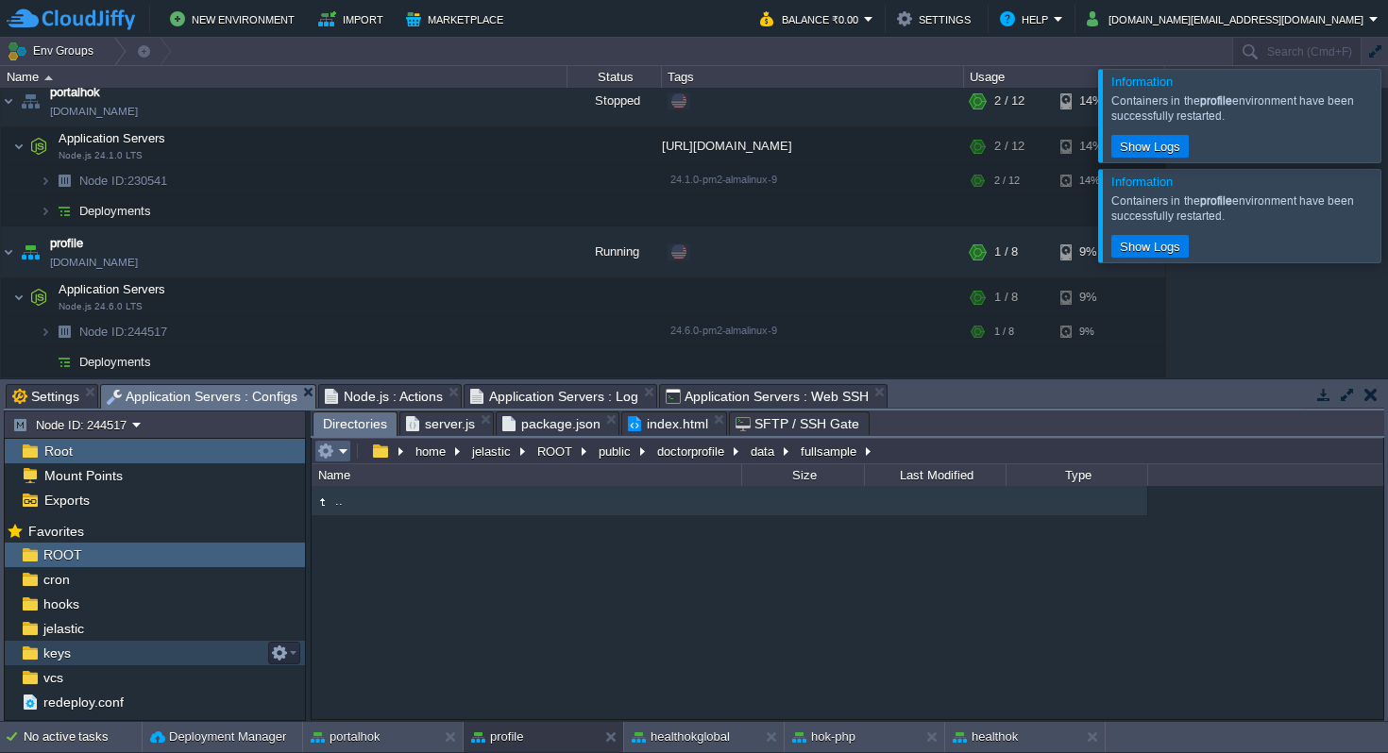
click at [347, 454] on em at bounding box center [332, 451] width 31 height 17
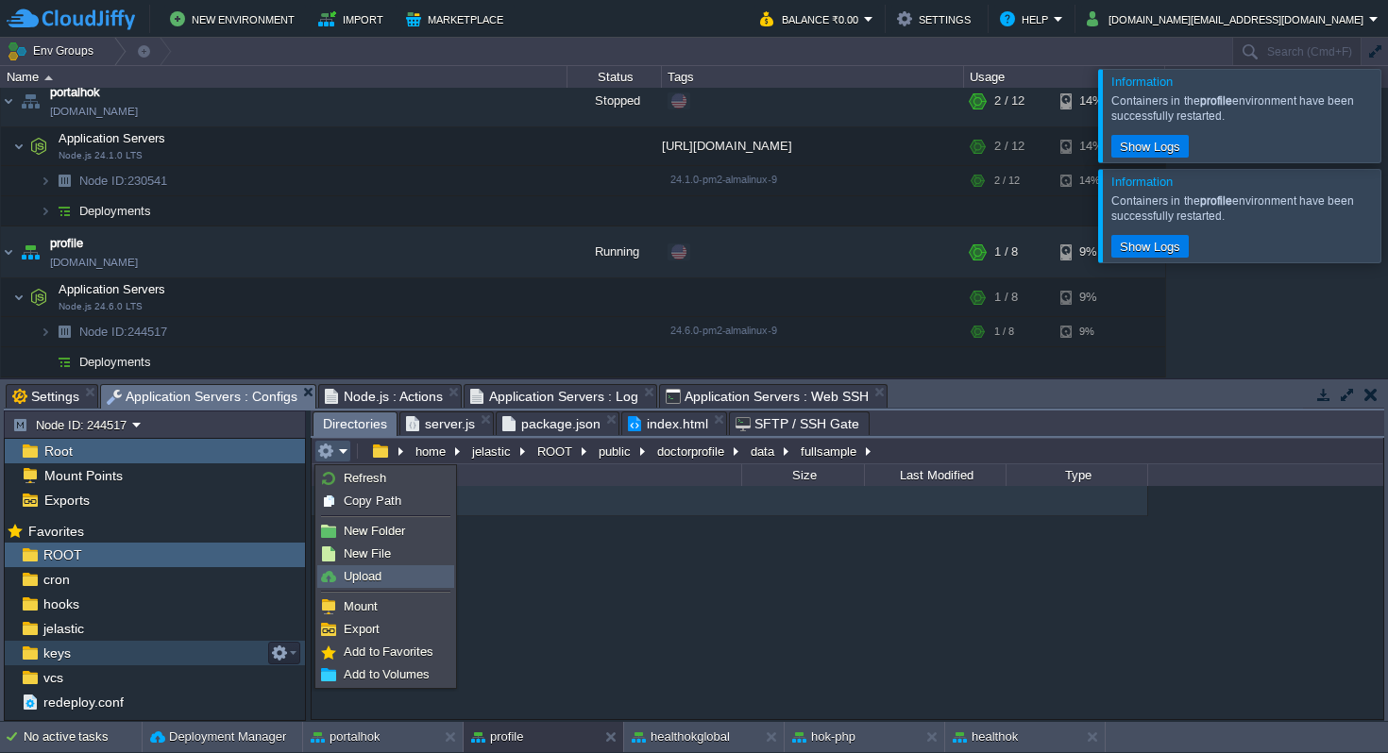
click at [377, 576] on span "Upload" at bounding box center [363, 576] width 38 height 14
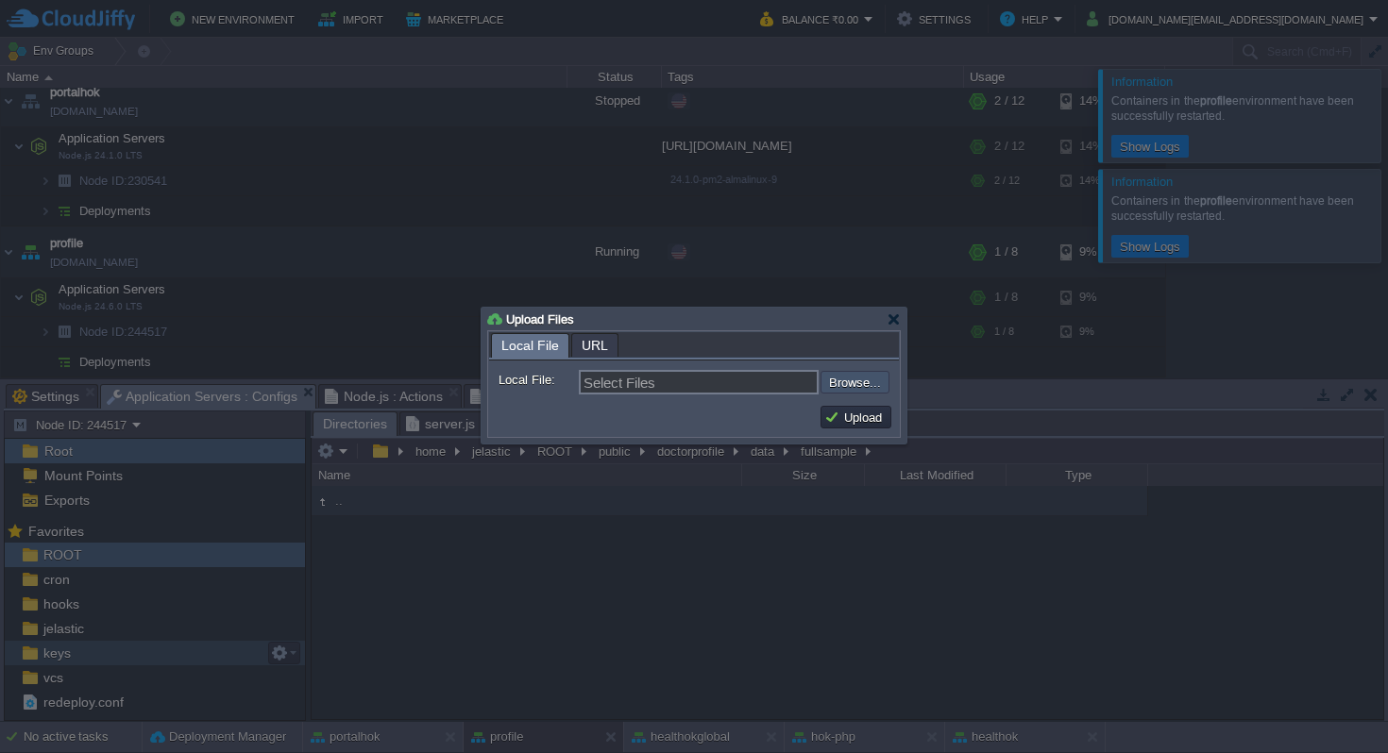
click at [861, 383] on input "file" at bounding box center [769, 382] width 239 height 23
type input "C:\fakepath\[PERSON_NAME] dp.webp"
type input "[PERSON_NAME] dp.webp, [PERSON_NAME] extra img.webp, [PERSON_NAME] group pic2.w…"
click at [859, 421] on button "Upload" at bounding box center [855, 417] width 63 height 17
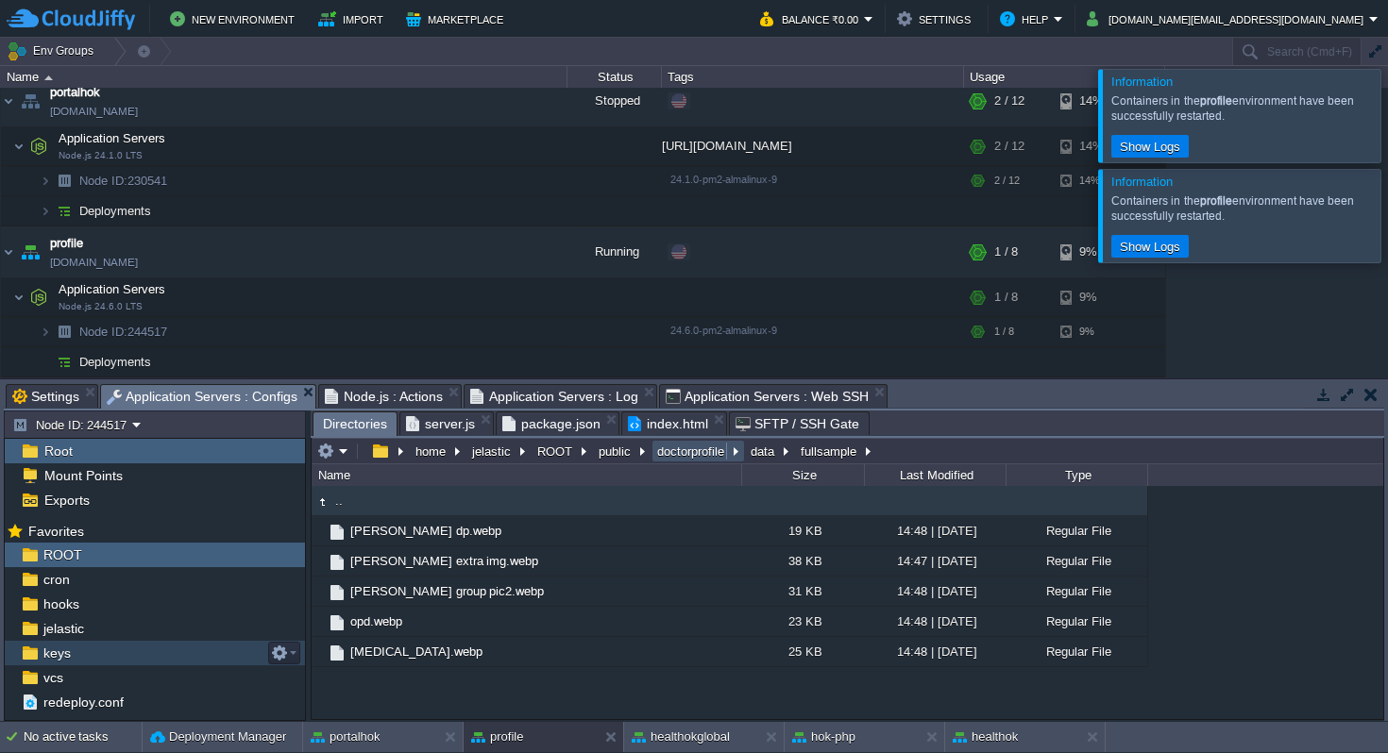
click at [680, 450] on button "doctorprofile" at bounding box center [691, 451] width 75 height 17
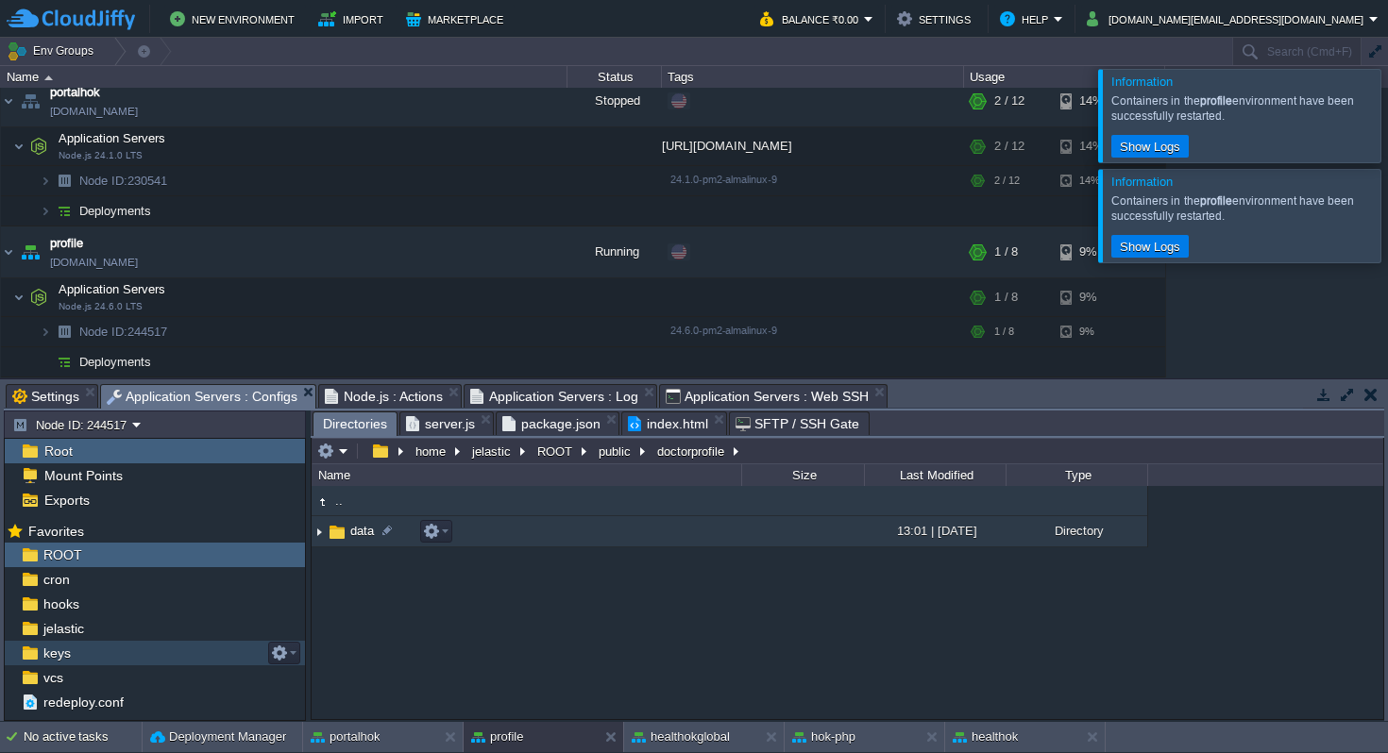
click at [359, 530] on span "data" at bounding box center [361, 531] width 29 height 16
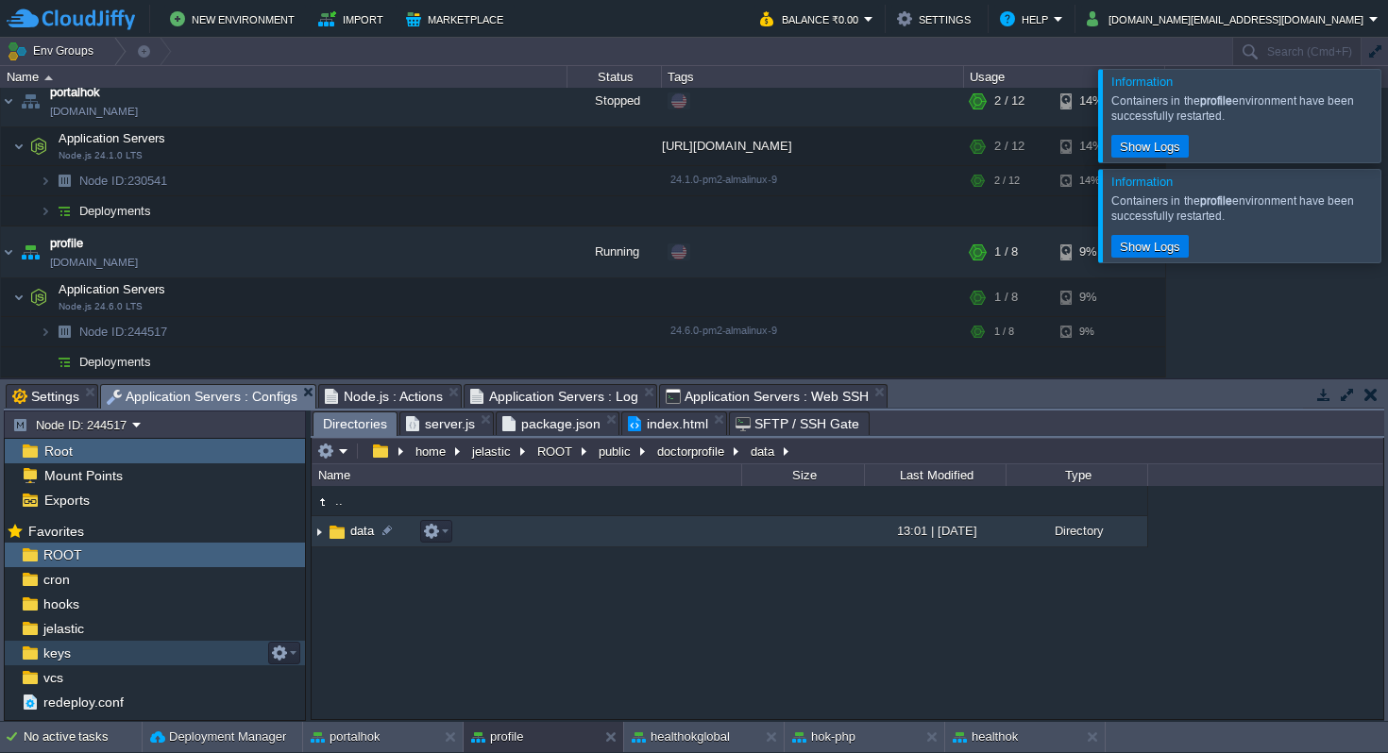
click at [359, 530] on span "data" at bounding box center [361, 531] width 29 height 16
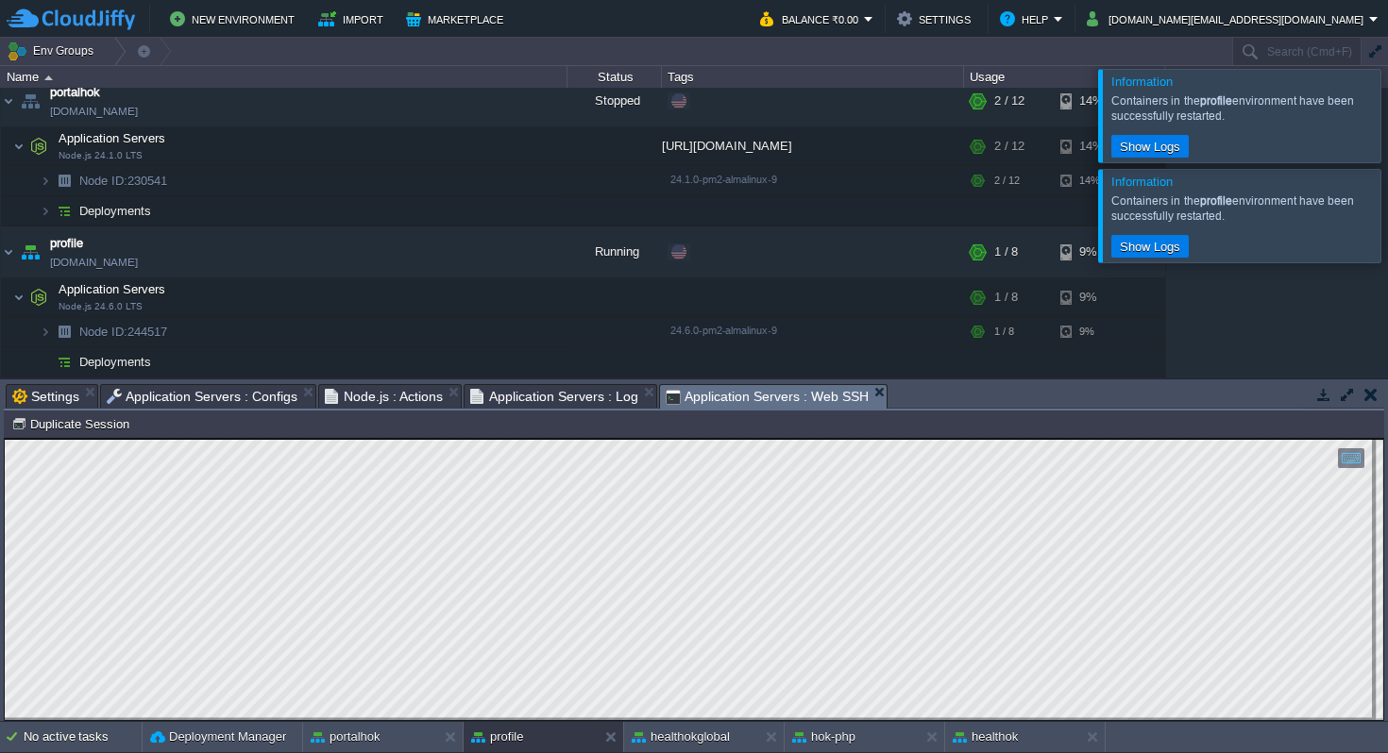
click at [735, 396] on span "Application Servers : Web SSH" at bounding box center [766, 397] width 203 height 24
click at [5, 439] on html "Copy: Cmd + C Paste: Cmd + V Settings: Ctrl + Shift + Alt 0" at bounding box center [694, 439] width 1378 height 0
type textarea "/home/jelastic/ROOT/public/doctorprofile/data $ ls"
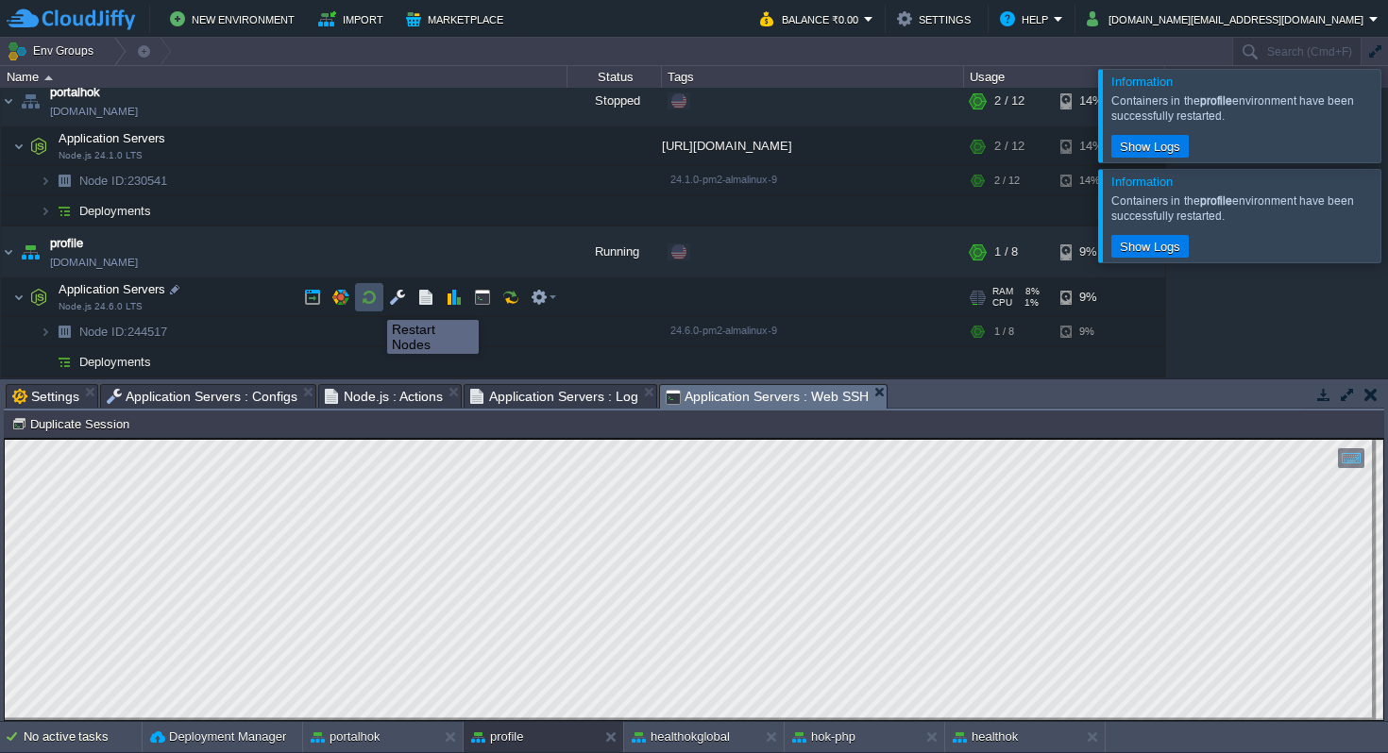
click at [373, 303] on button "button" at bounding box center [369, 297] width 17 height 17
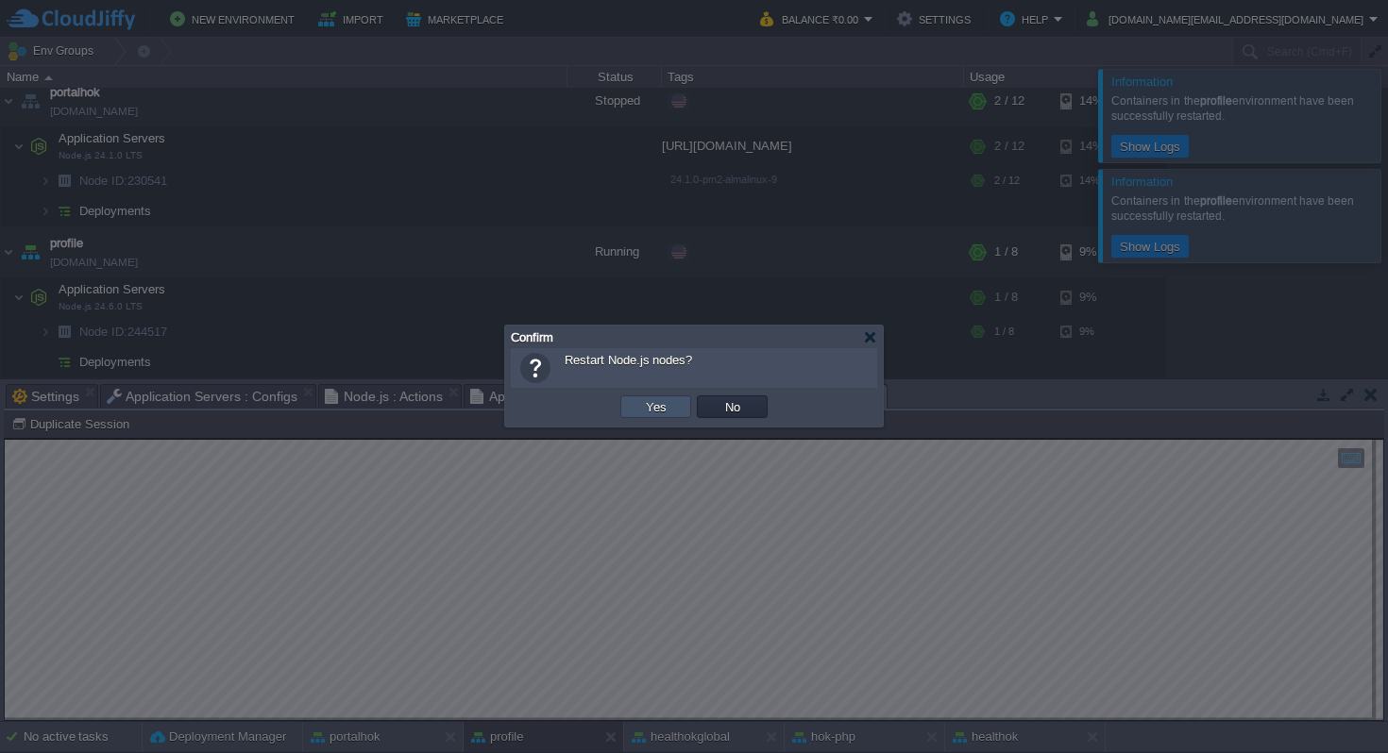
click at [654, 411] on button "Yes" at bounding box center [656, 406] width 32 height 17
